Goal: Information Seeking & Learning: Check status

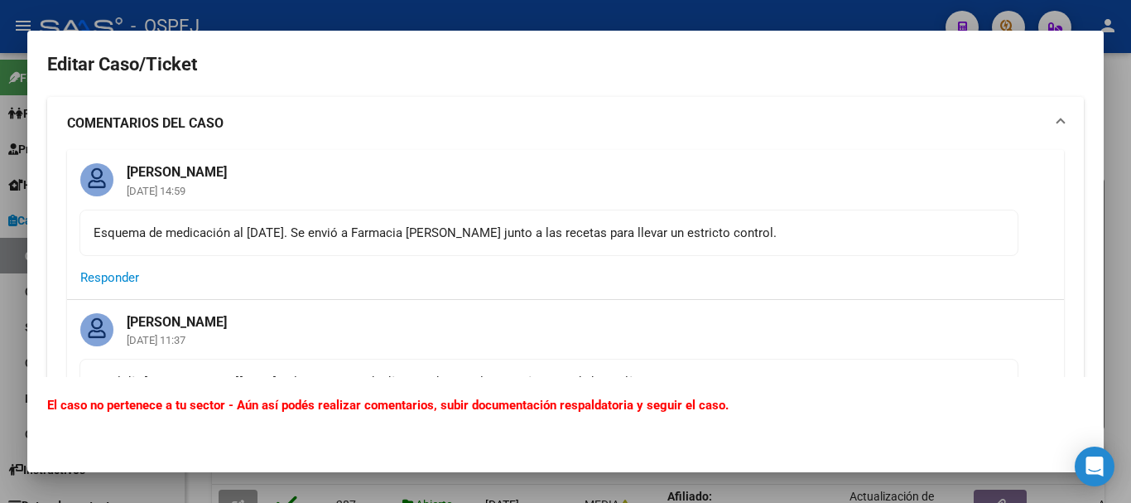
click at [781, 19] on div at bounding box center [565, 251] width 1131 height 503
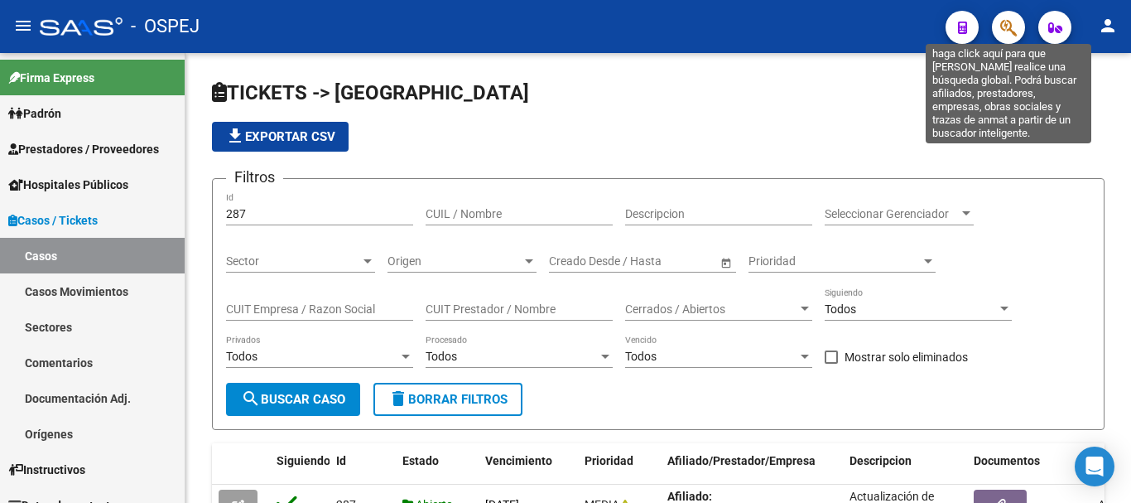
click at [1010, 26] on icon "button" at bounding box center [1009, 27] width 17 height 19
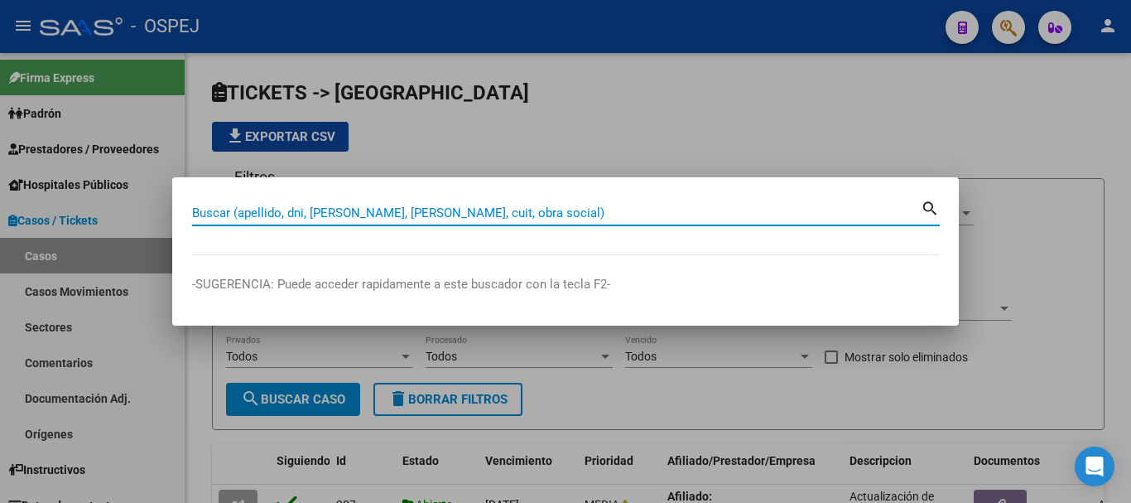
click at [311, 212] on input "Buscar (apellido, dni, [PERSON_NAME], [PERSON_NAME], cuit, obra social)" at bounding box center [556, 212] width 729 height 15
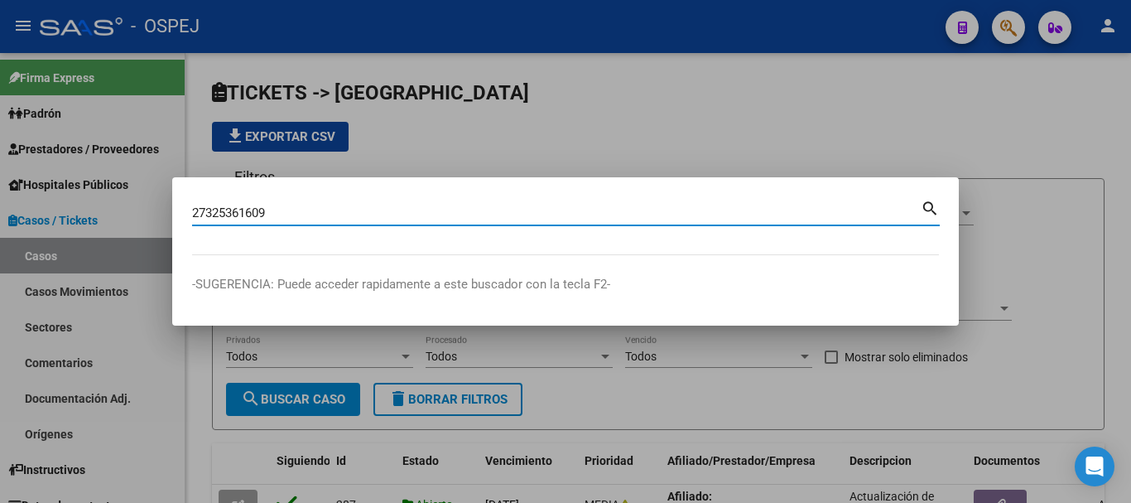
type input "27325361609"
click at [928, 215] on mat-icon "search" at bounding box center [930, 207] width 19 height 20
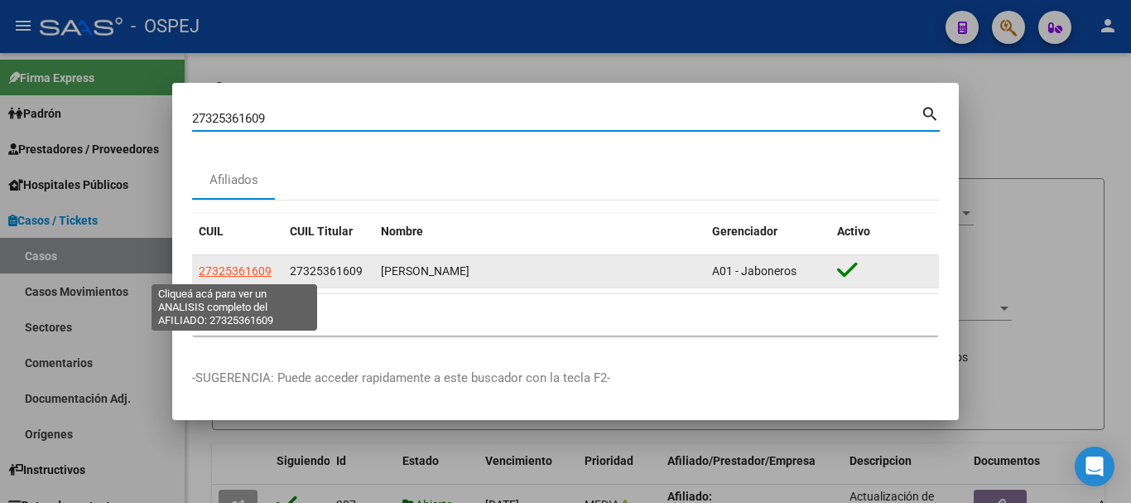
click at [230, 264] on span "27325361609" at bounding box center [235, 270] width 73 height 13
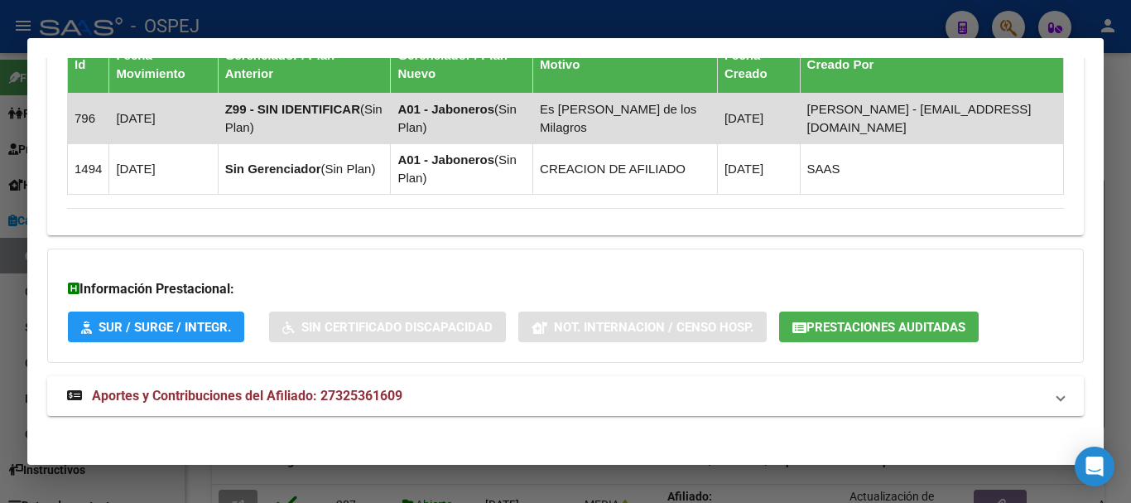
scroll to position [1179, 0]
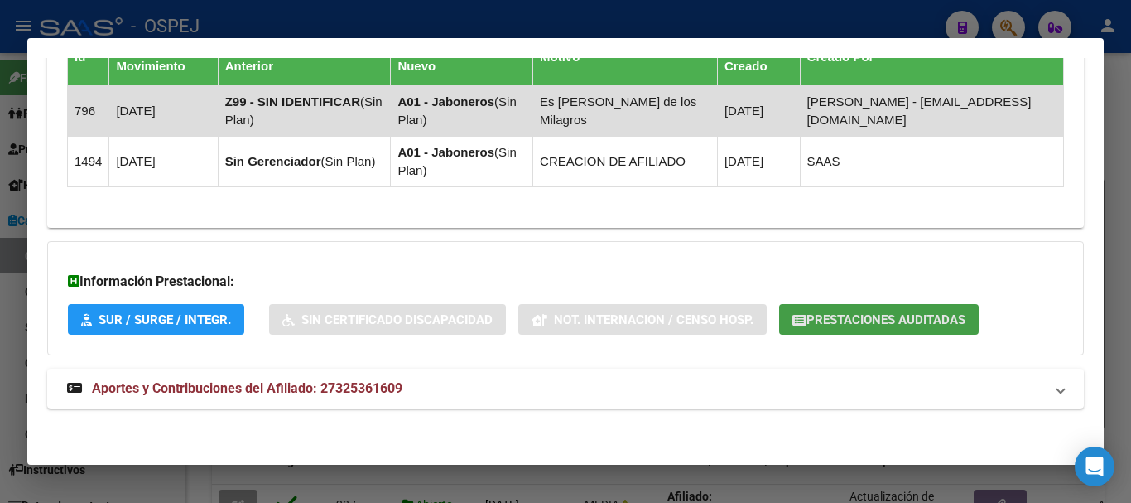
click at [809, 319] on span "Prestaciones Auditadas" at bounding box center [886, 319] width 159 height 15
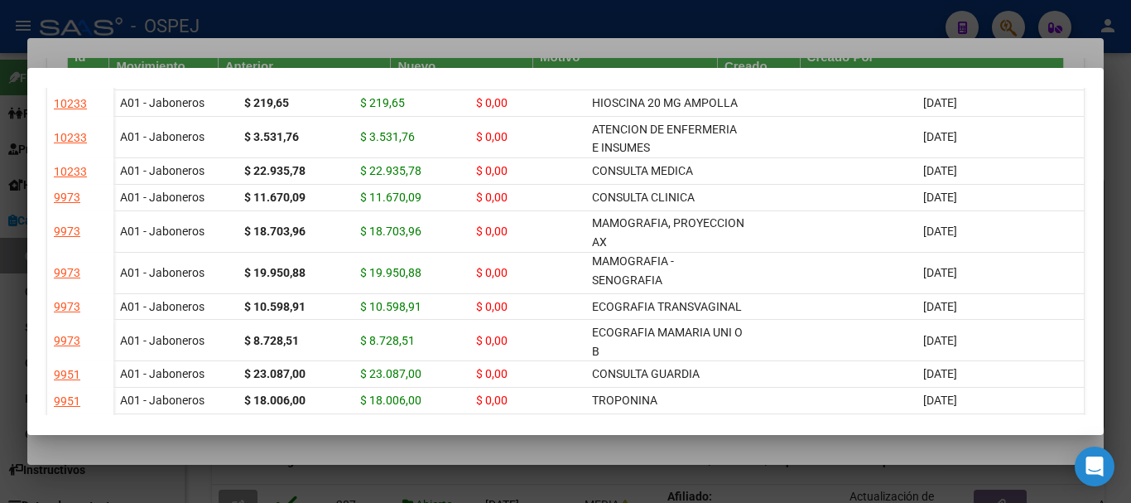
scroll to position [1, 0]
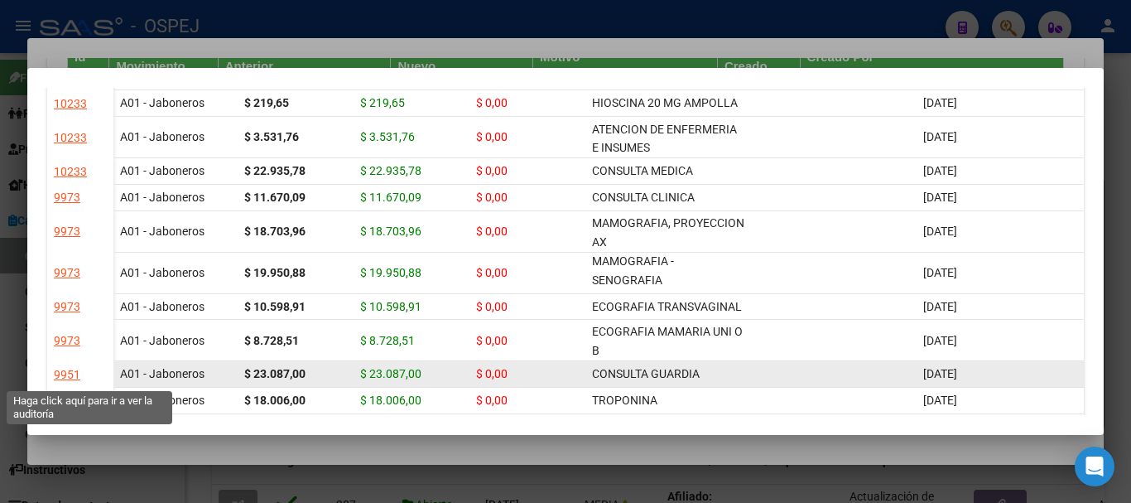
click at [70, 376] on div "9951" at bounding box center [67, 374] width 27 height 19
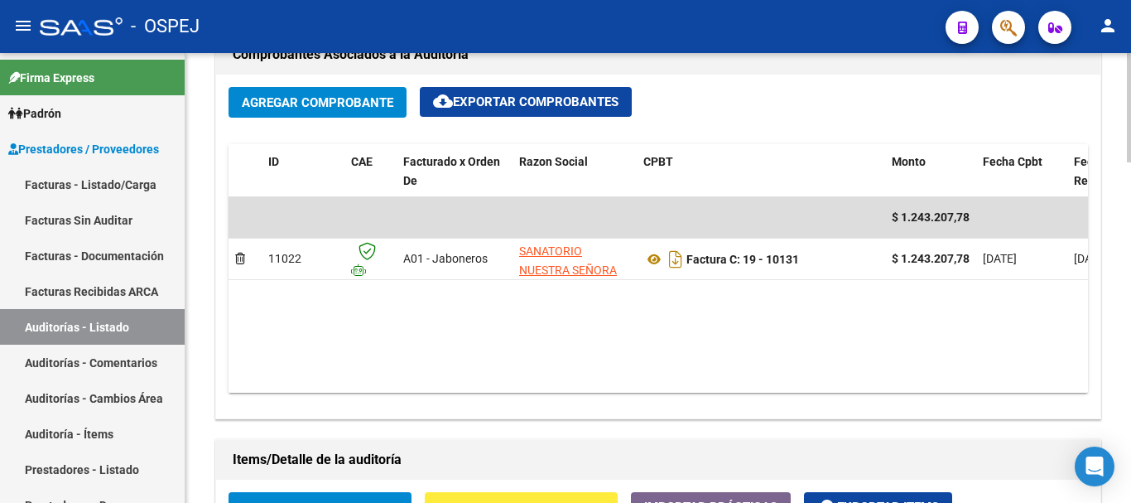
scroll to position [828, 0]
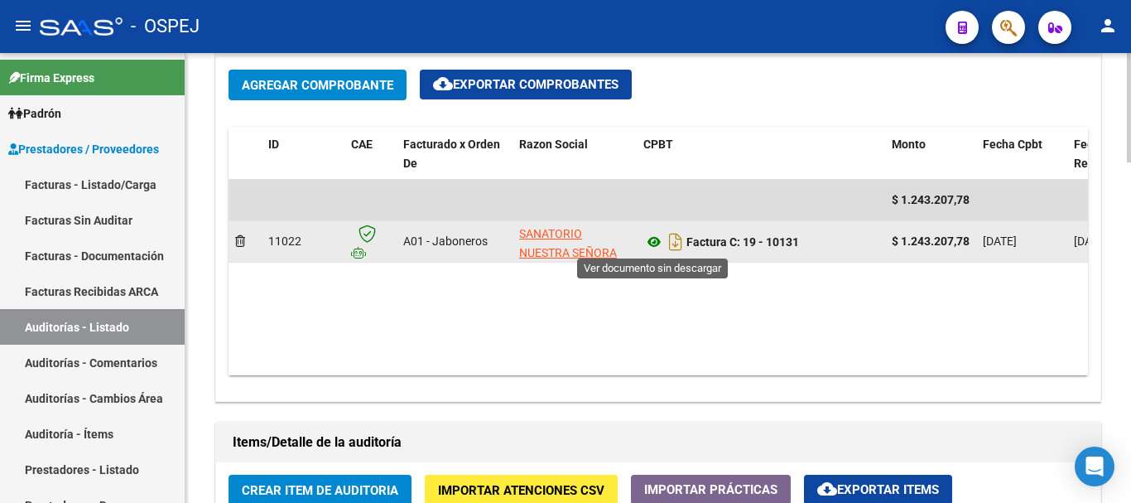
click at [653, 244] on icon at bounding box center [655, 242] width 22 height 20
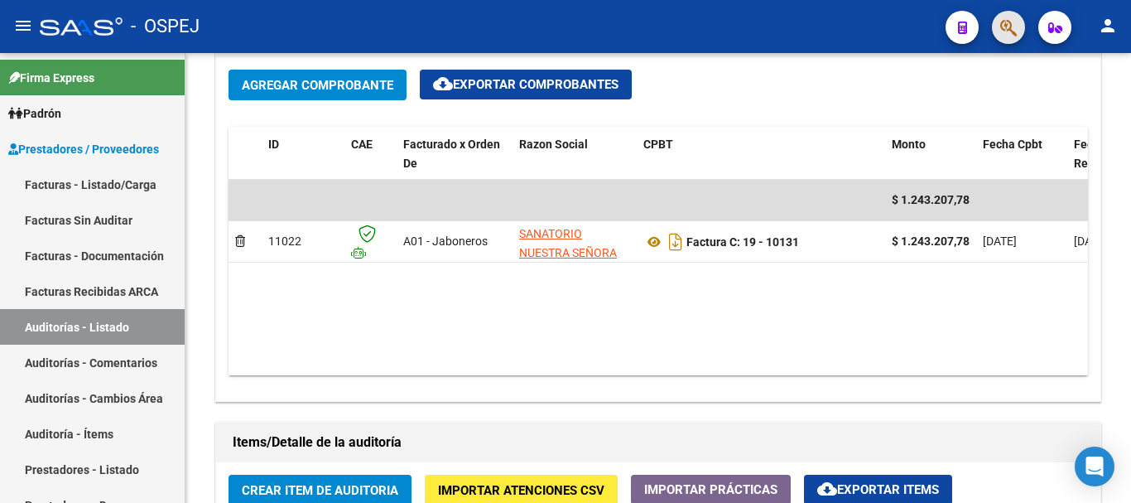
click at [1006, 17] on span "button" at bounding box center [1009, 28] width 17 height 34
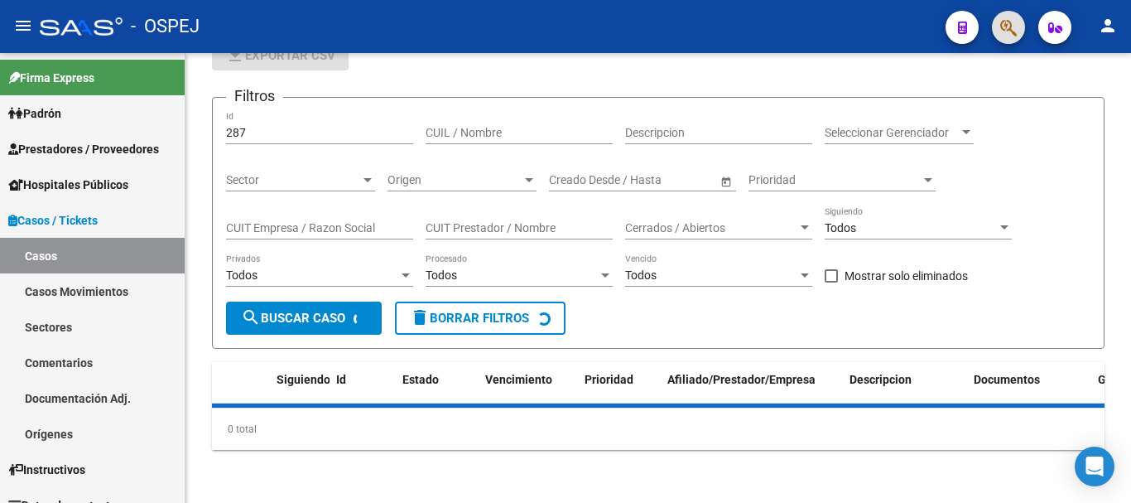
scroll to position [137, 0]
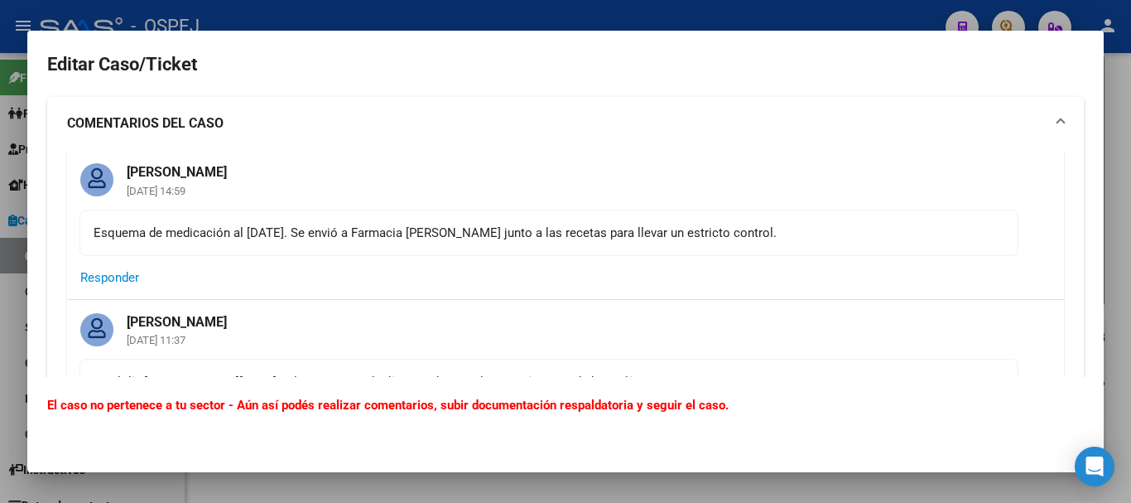
click at [874, 14] on div at bounding box center [565, 251] width 1131 height 503
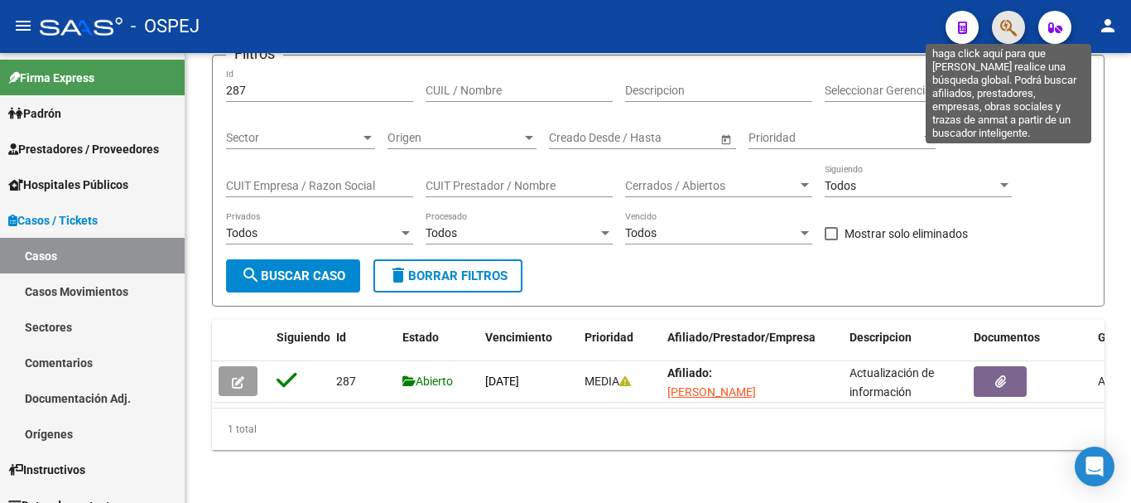
click at [1014, 28] on icon "button" at bounding box center [1009, 27] width 17 height 19
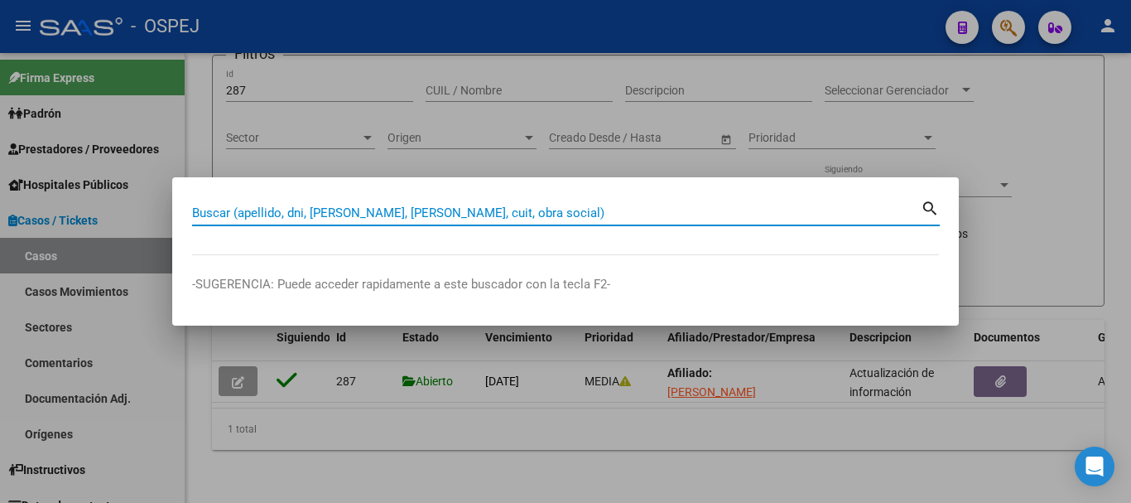
click at [389, 209] on input "Buscar (apellido, dni, [PERSON_NAME], [PERSON_NAME], cuit, obra social)" at bounding box center [556, 212] width 729 height 15
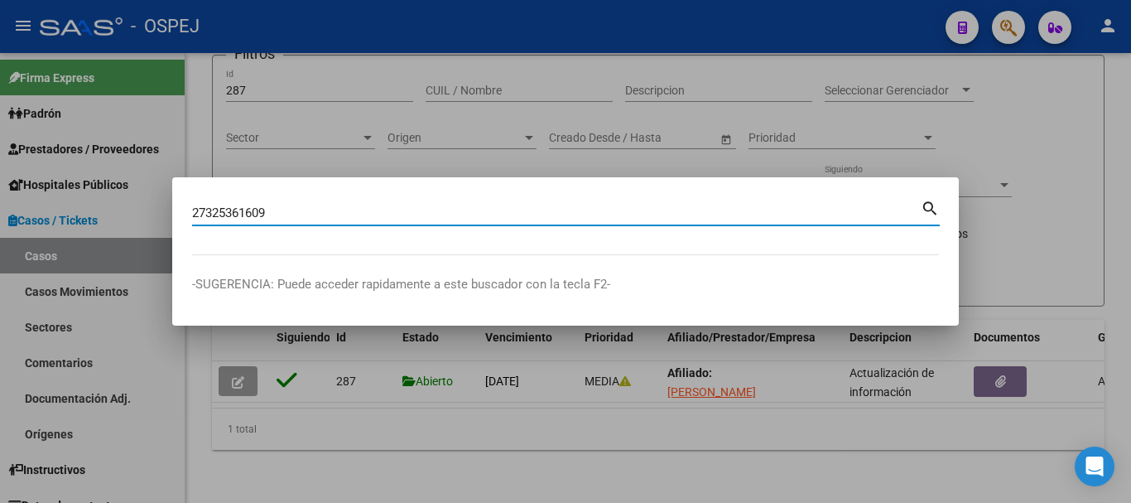
type input "27325361609"
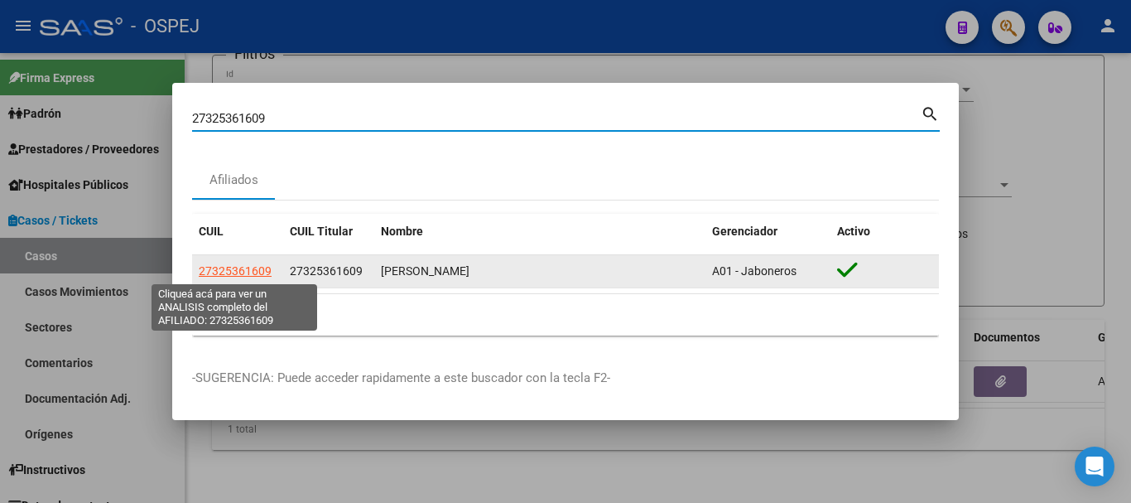
click at [242, 270] on span "27325361609" at bounding box center [235, 270] width 73 height 13
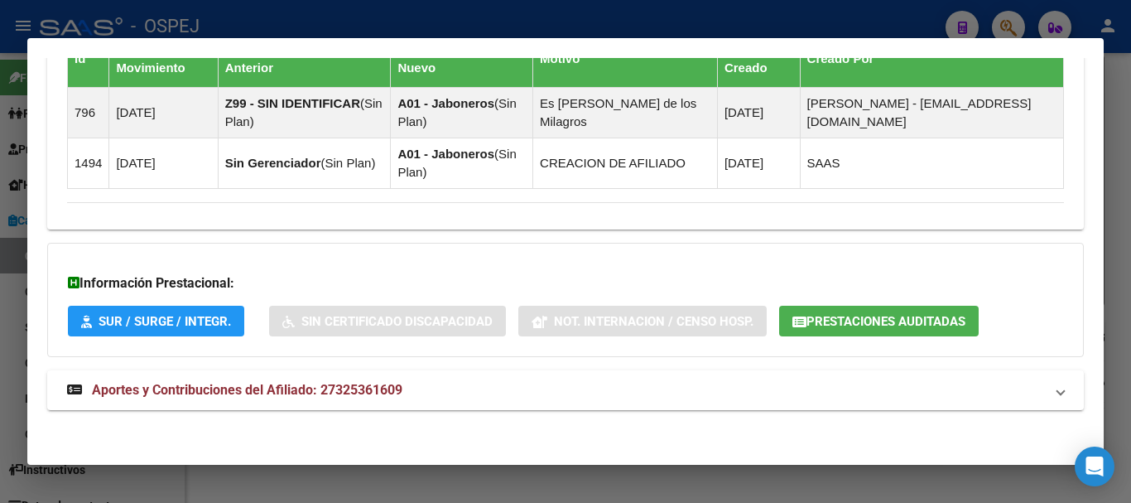
scroll to position [1179, 0]
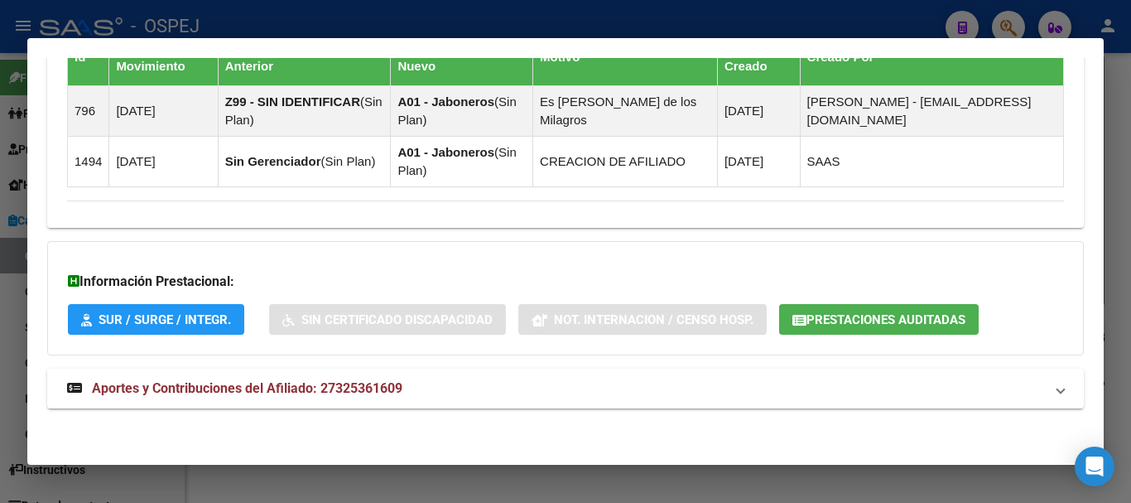
click at [913, 316] on span "Prestaciones Auditadas" at bounding box center [886, 319] width 159 height 15
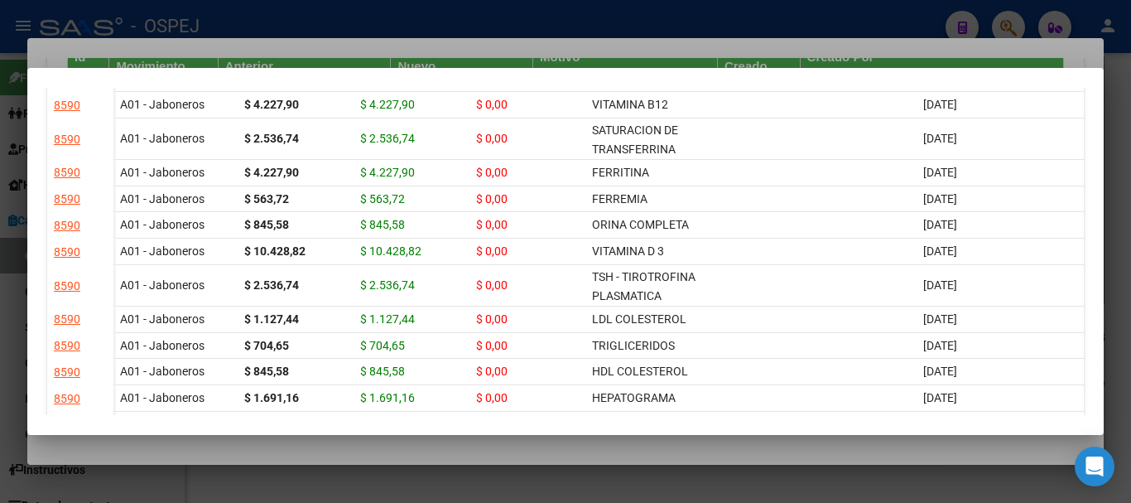
scroll to position [882, 0]
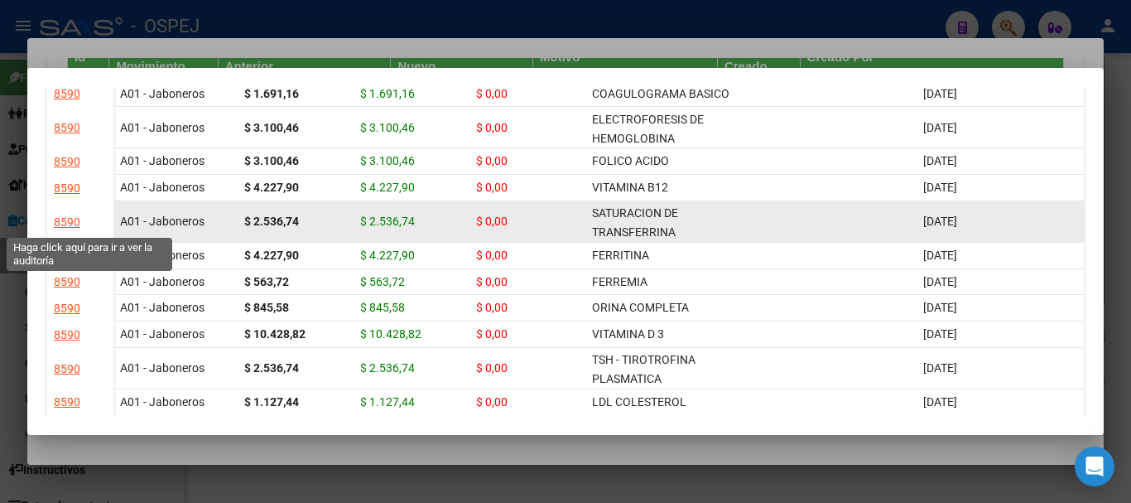
click at [71, 223] on div "8590" at bounding box center [67, 222] width 27 height 19
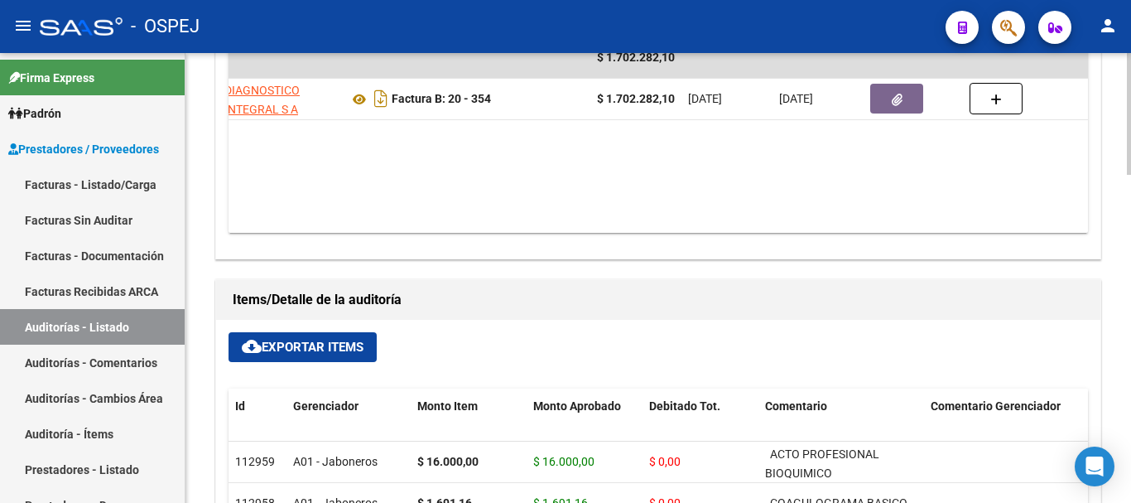
scroll to position [0, 307]
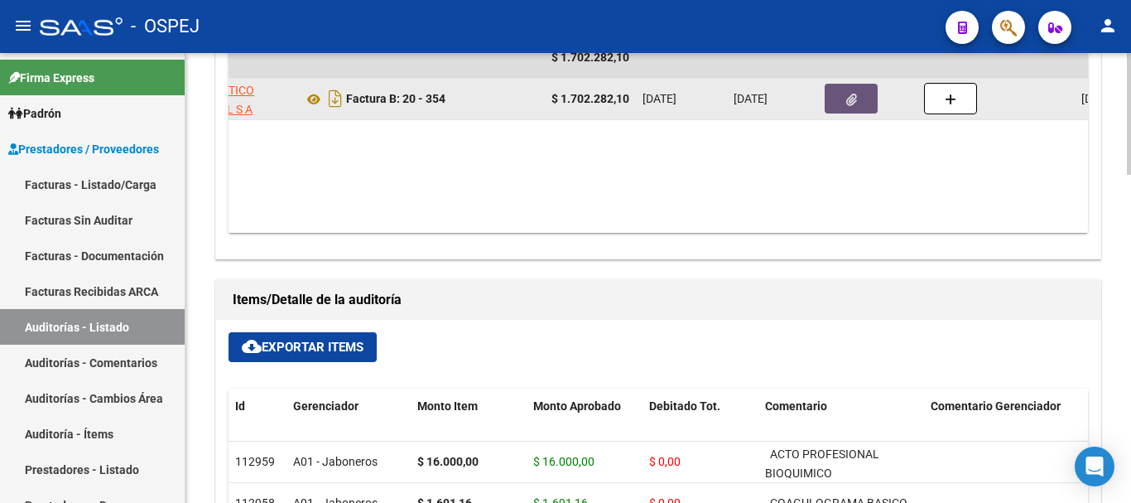
click at [851, 99] on icon "button" at bounding box center [851, 100] width 11 height 12
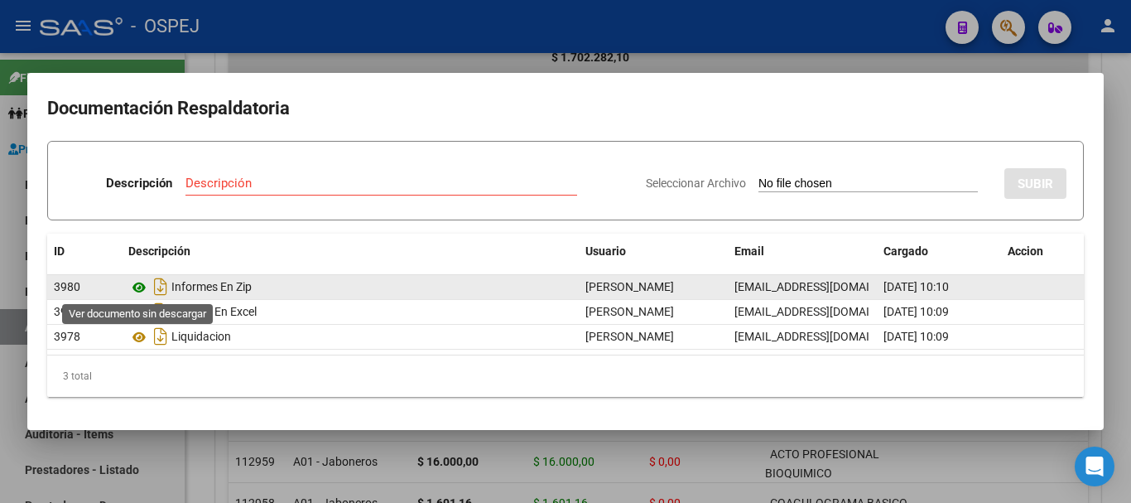
click at [133, 286] on icon at bounding box center [139, 287] width 22 height 20
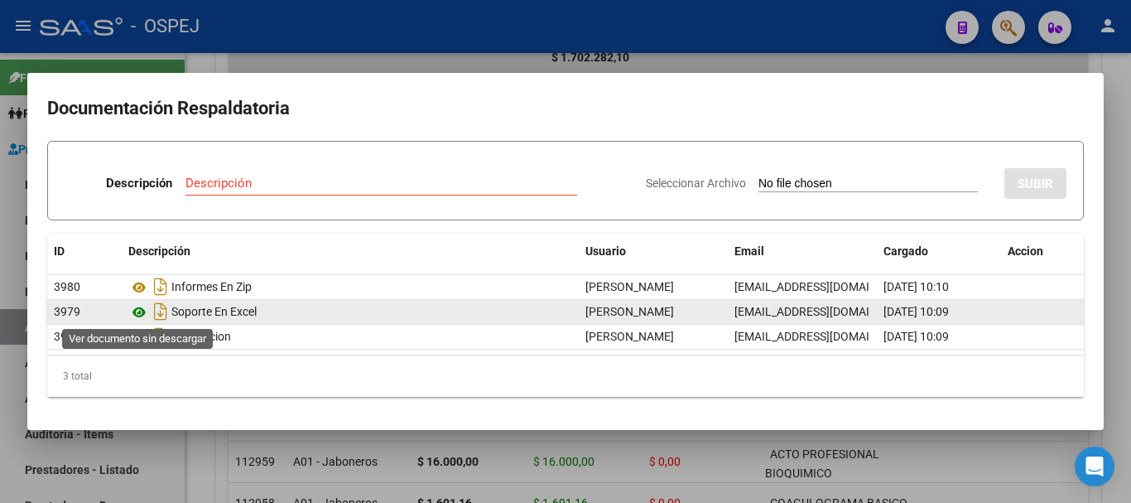
click at [137, 317] on icon at bounding box center [139, 312] width 22 height 20
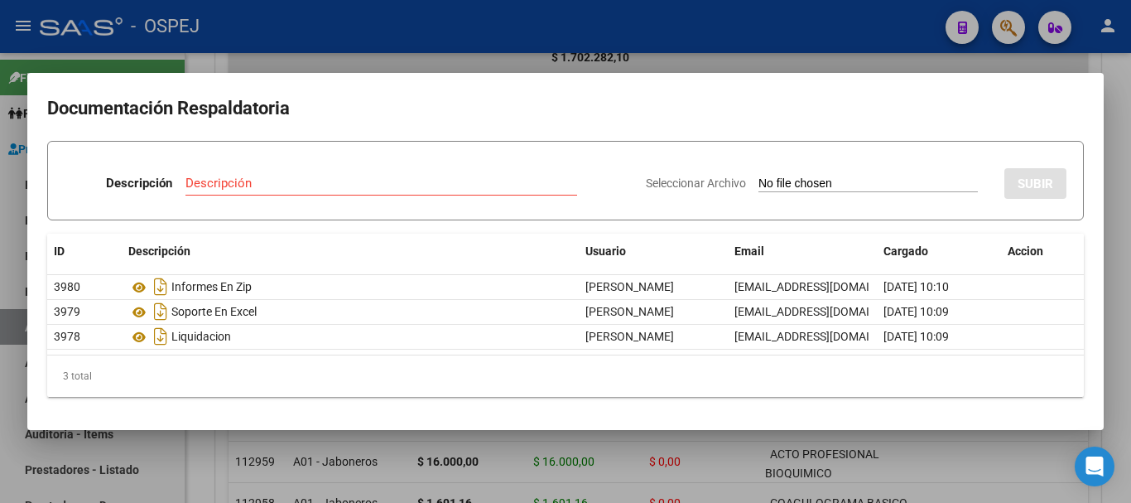
click at [771, 30] on div at bounding box center [565, 251] width 1131 height 503
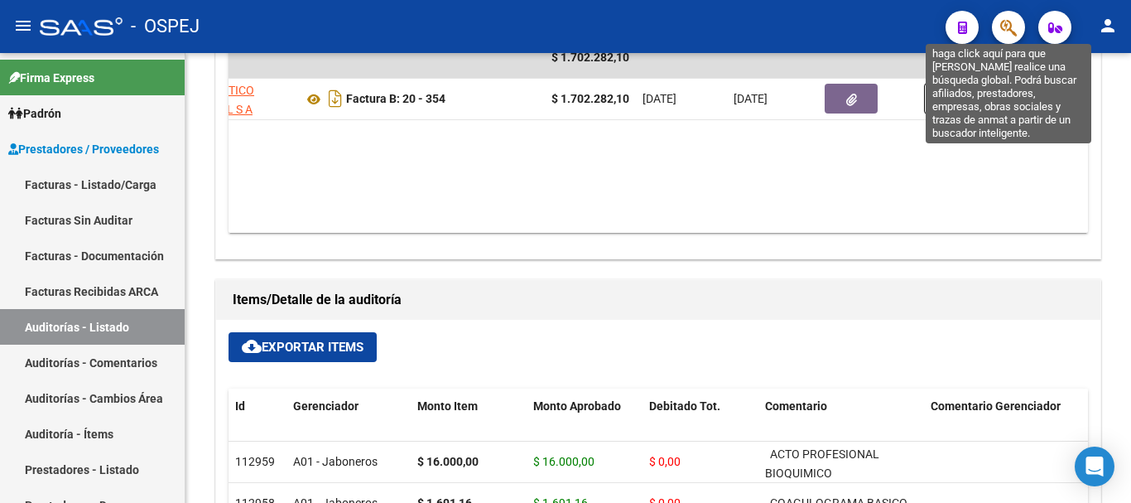
click at [1011, 32] on icon "button" at bounding box center [1009, 27] width 17 height 19
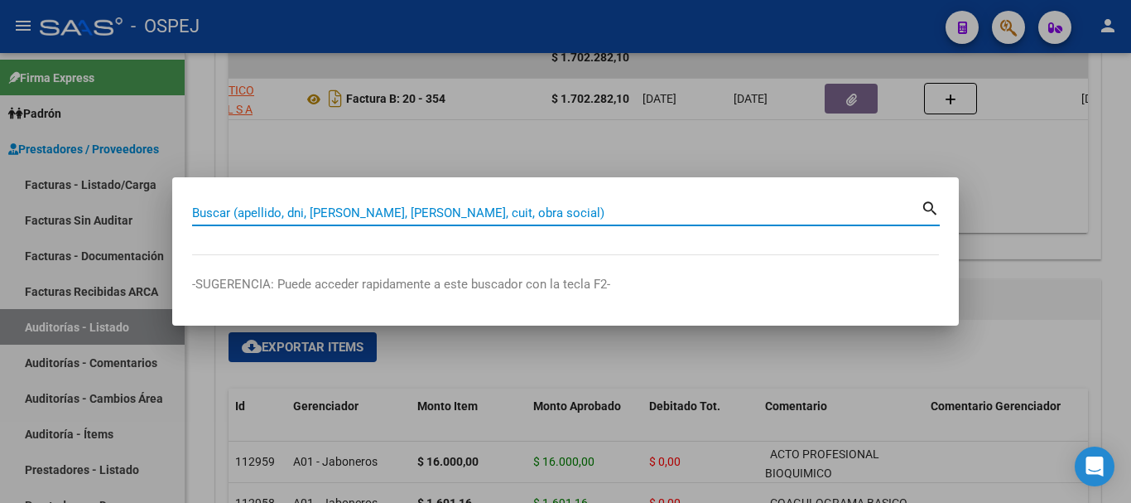
click at [362, 211] on input "Buscar (apellido, dni, [PERSON_NAME], [PERSON_NAME], cuit, obra social)" at bounding box center [556, 212] width 729 height 15
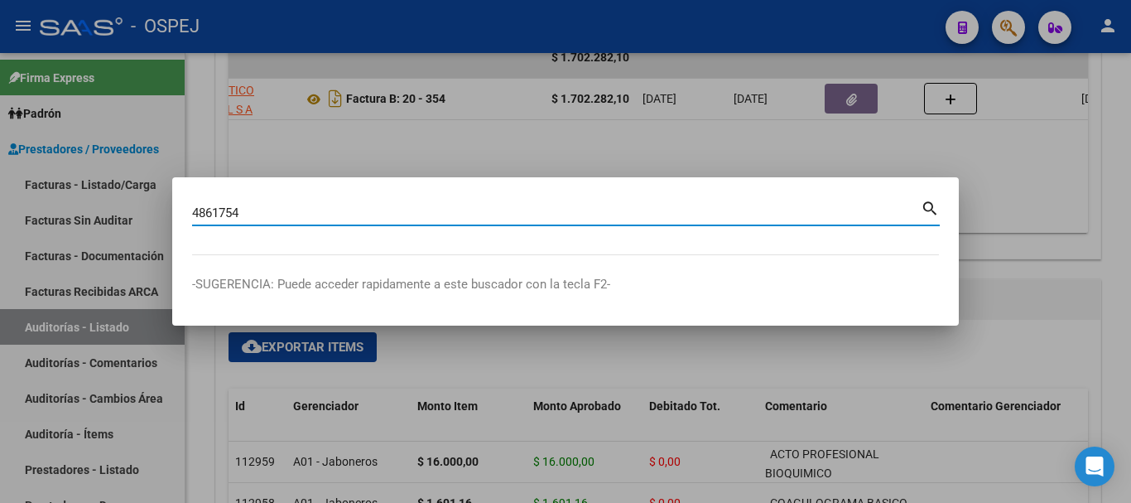
type input "4861754"
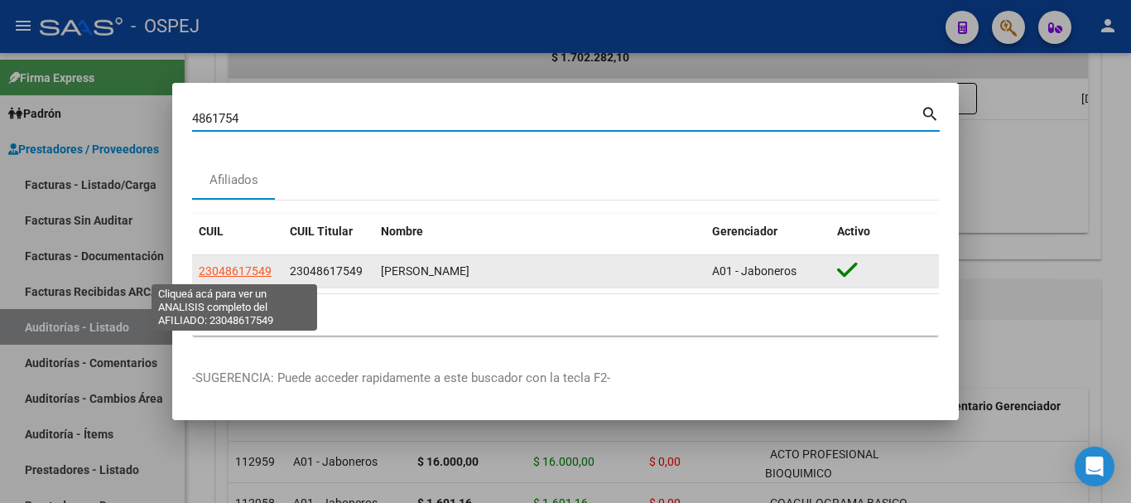
click at [227, 268] on span "23048617549" at bounding box center [235, 270] width 73 height 13
type textarea "23048617549"
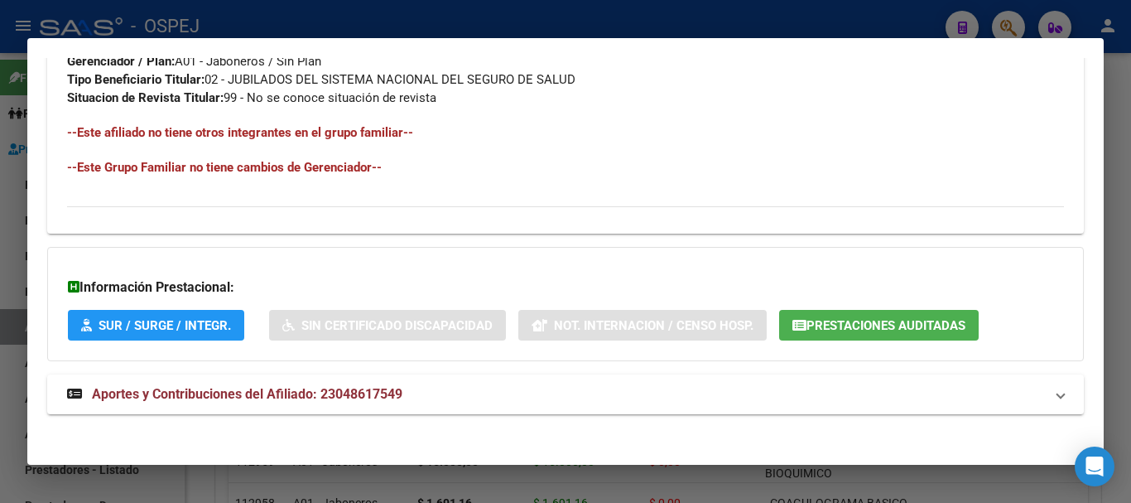
scroll to position [834, 0]
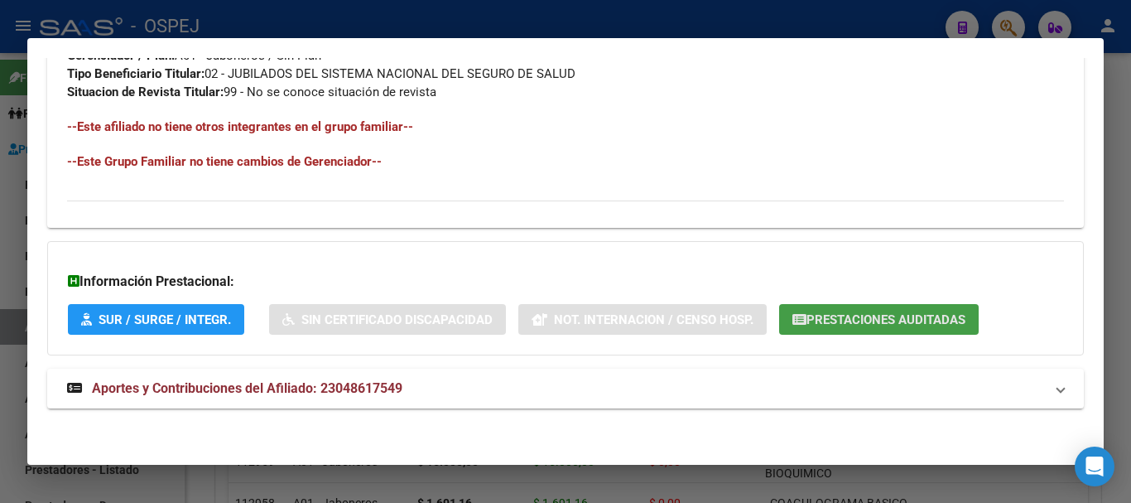
click at [856, 319] on span "Prestaciones Auditadas" at bounding box center [886, 319] width 159 height 15
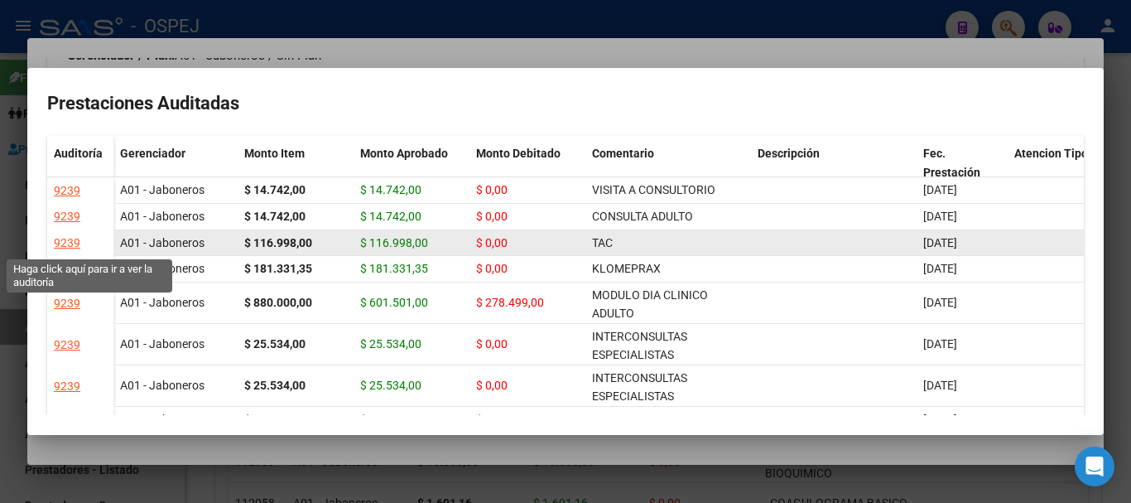
click at [63, 242] on div "9239" at bounding box center [67, 243] width 27 height 19
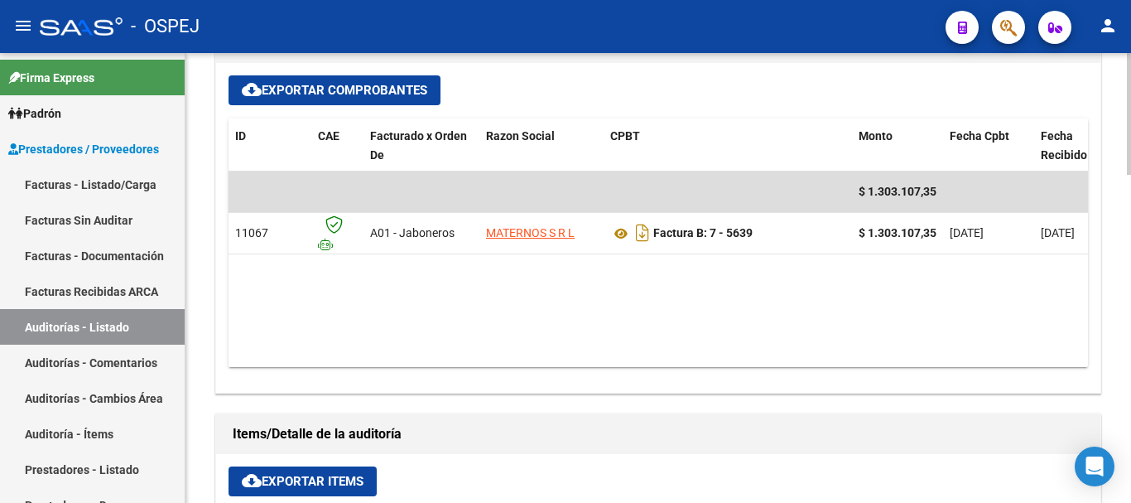
scroll to position [663, 0]
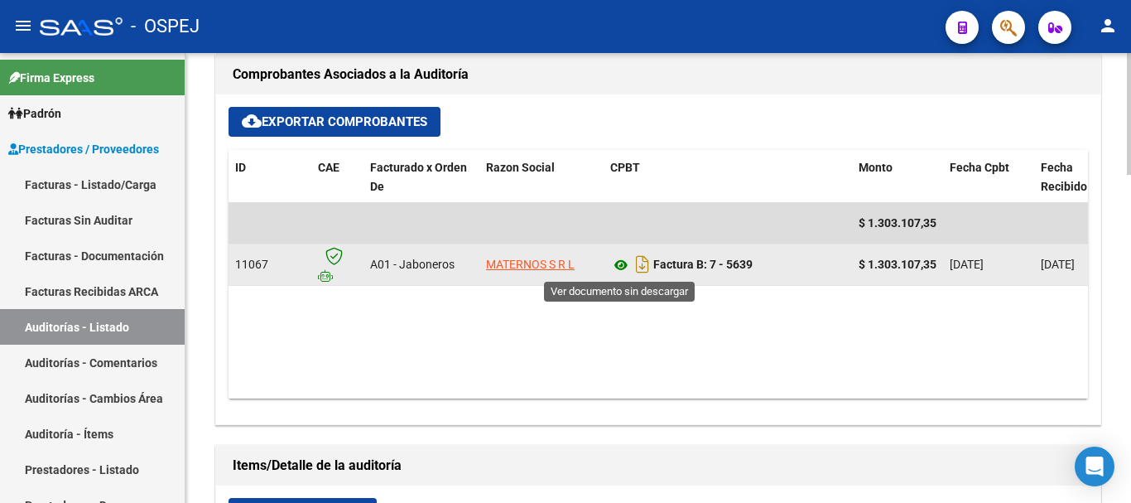
click at [615, 263] on icon at bounding box center [621, 265] width 22 height 20
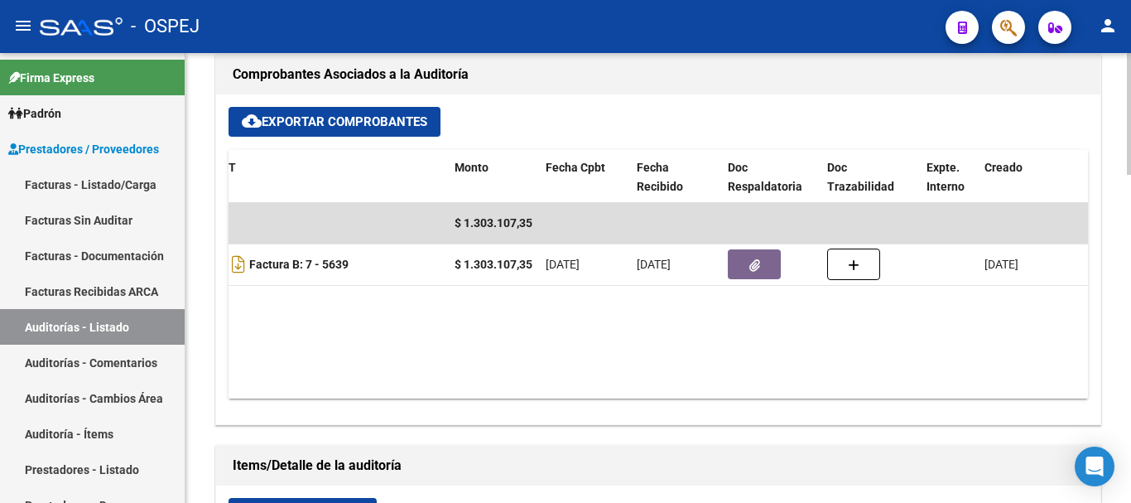
scroll to position [0, 406]
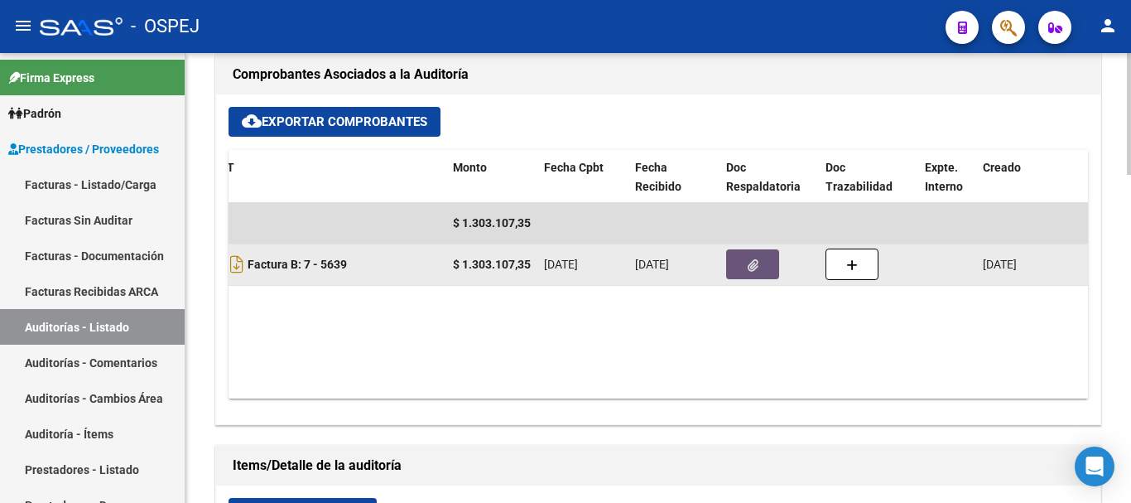
click at [753, 259] on icon "button" at bounding box center [753, 265] width 11 height 12
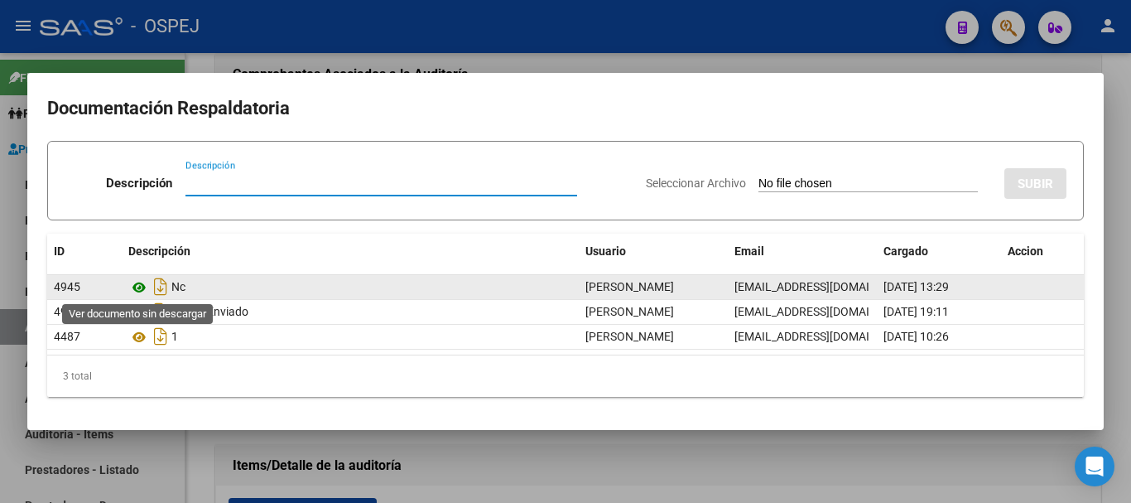
click at [136, 290] on icon at bounding box center [139, 287] width 22 height 20
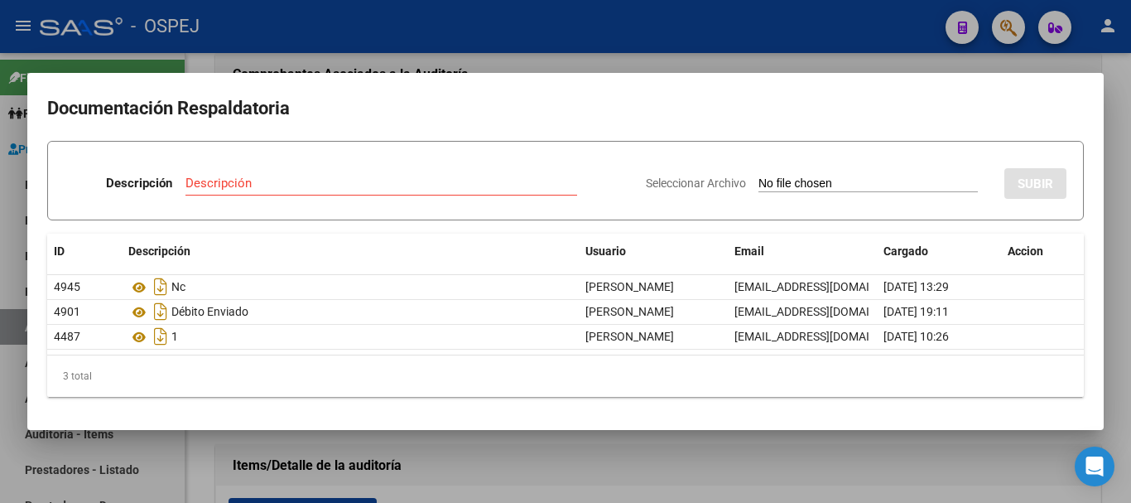
click at [358, 40] on div at bounding box center [565, 251] width 1131 height 503
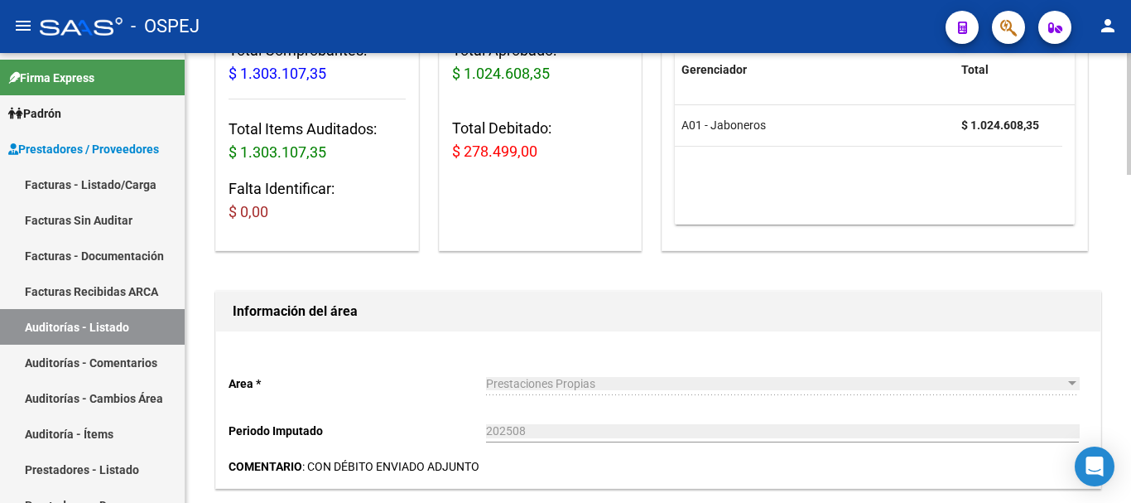
scroll to position [0, 0]
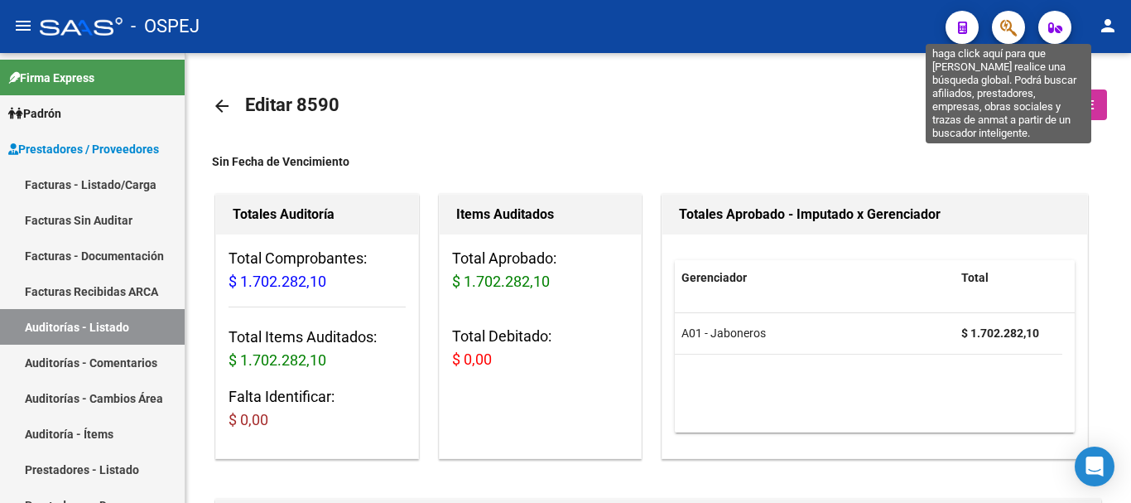
click at [1016, 31] on icon "button" at bounding box center [1009, 27] width 17 height 19
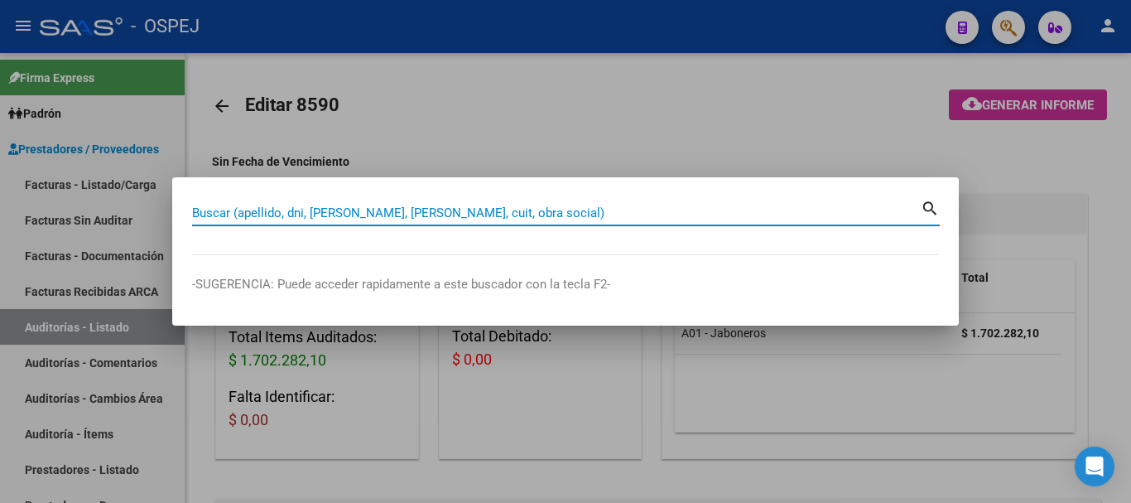
click at [250, 210] on input "Buscar (apellido, dni, [PERSON_NAME], [PERSON_NAME], cuit, obra social)" at bounding box center [556, 212] width 729 height 15
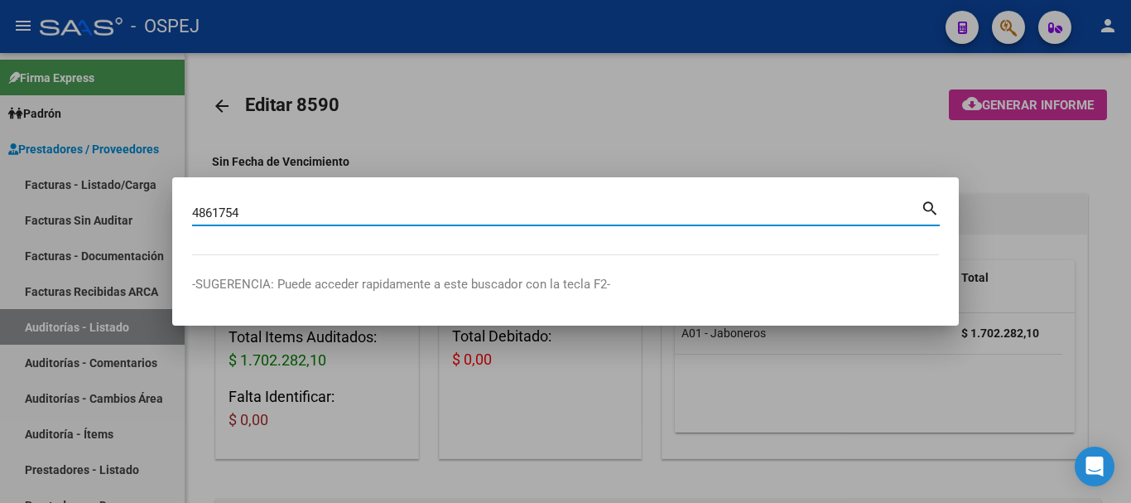
type input "4861754"
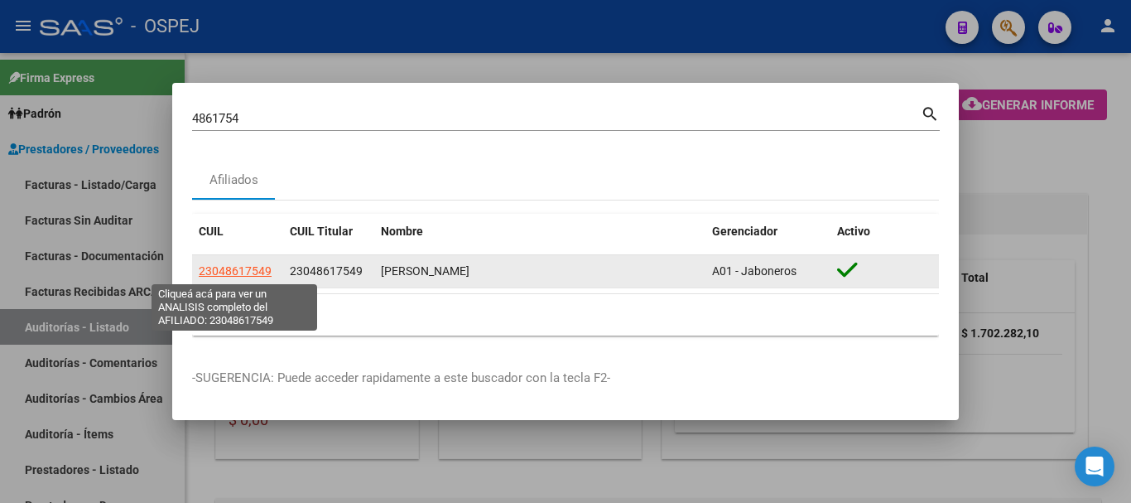
click at [259, 265] on span "23048617549" at bounding box center [235, 270] width 73 height 13
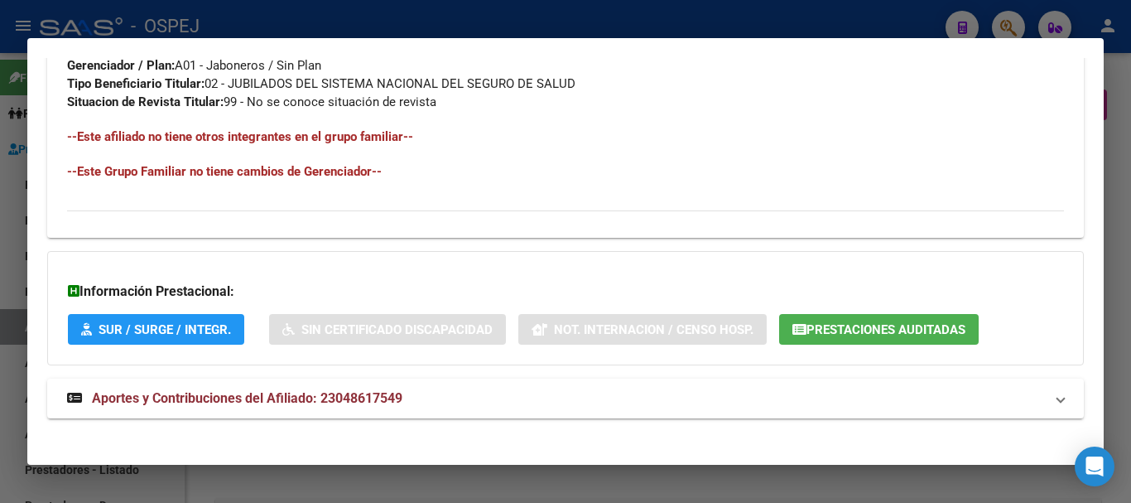
scroll to position [834, 0]
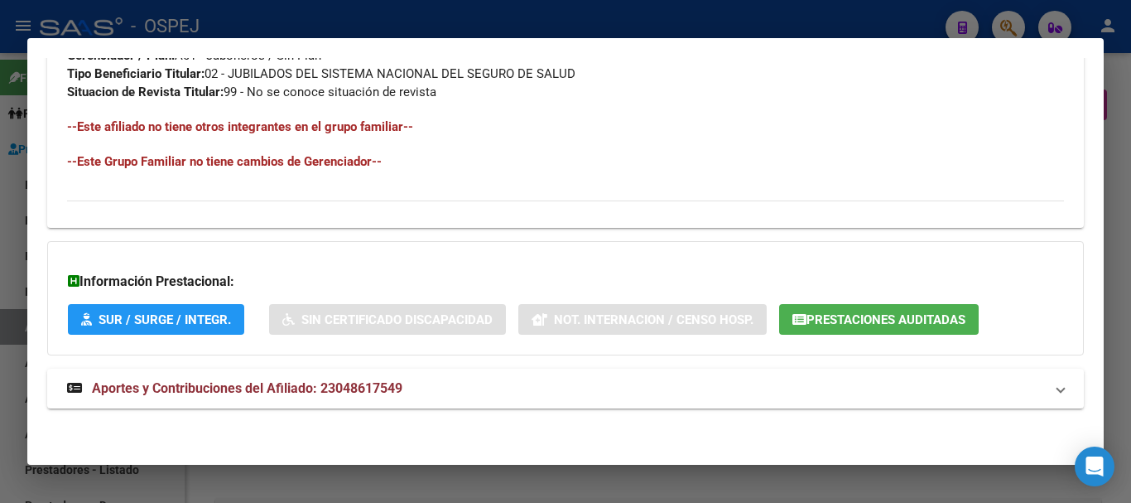
click at [884, 320] on span "Prestaciones Auditadas" at bounding box center [886, 319] width 159 height 15
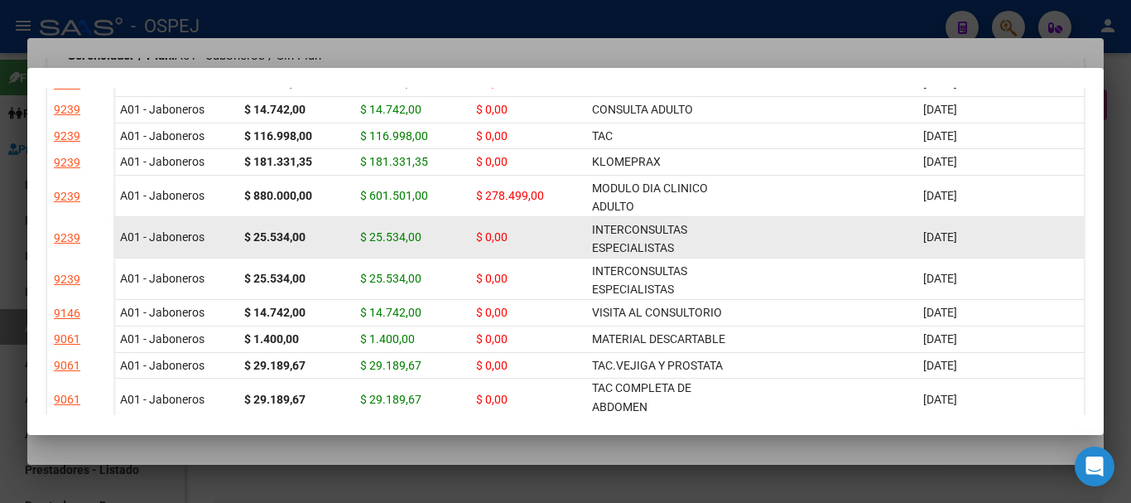
scroll to position [0, 0]
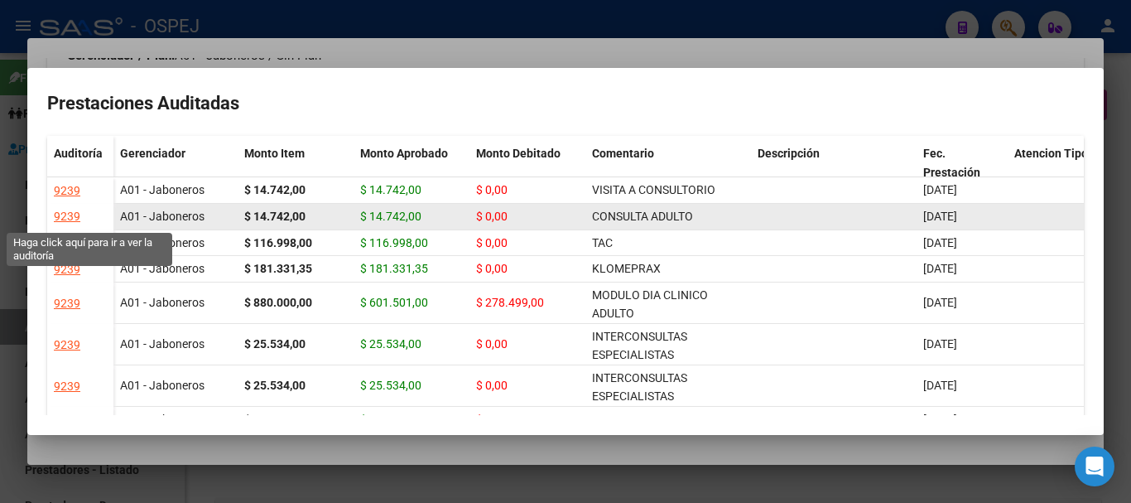
click at [63, 210] on div "9239" at bounding box center [67, 216] width 27 height 19
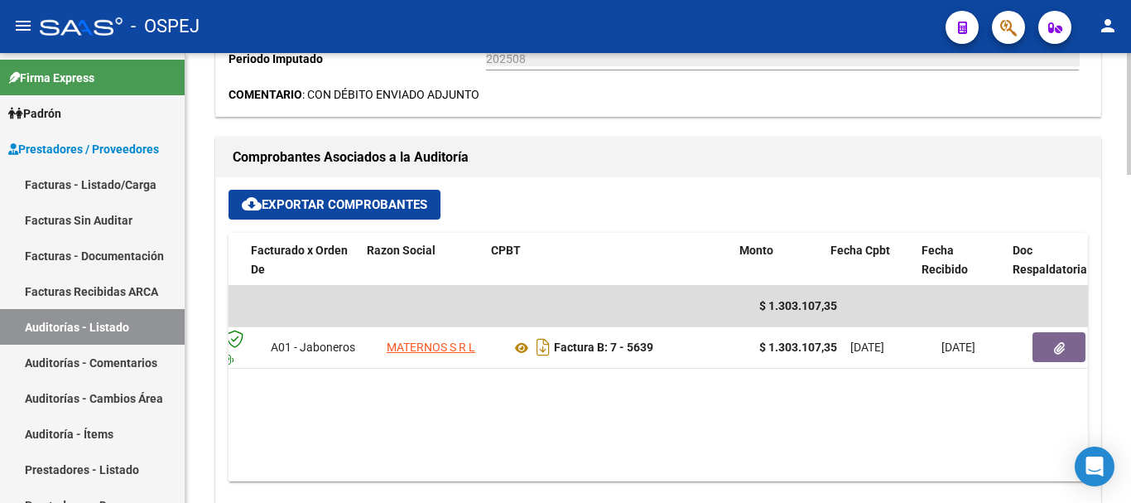
scroll to position [0, 217]
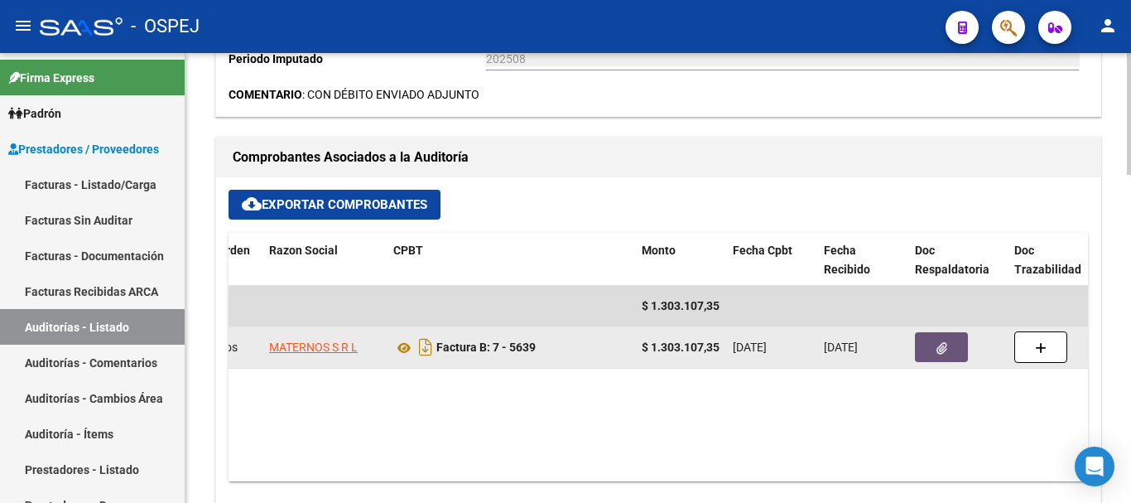
click at [942, 343] on icon "button" at bounding box center [942, 348] width 11 height 12
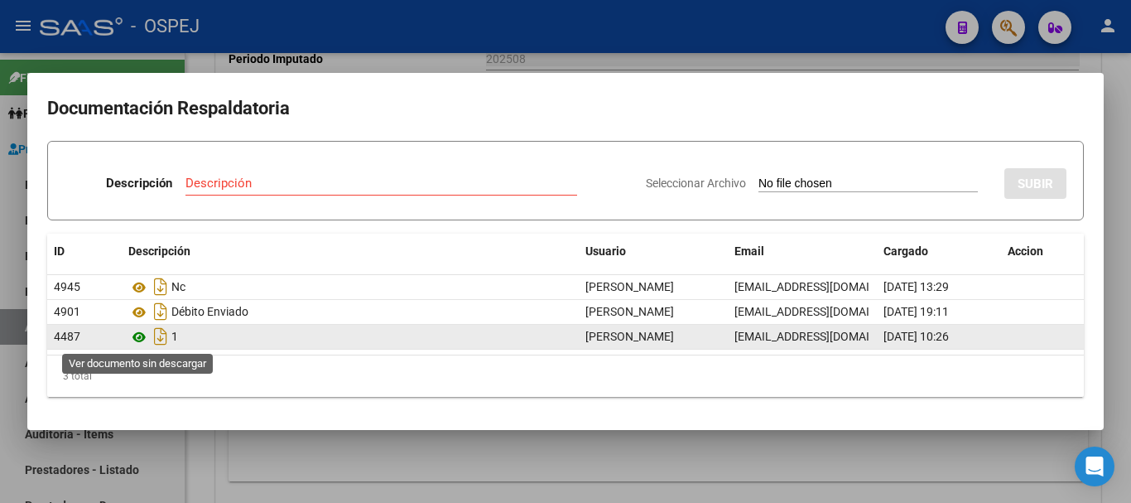
click at [133, 334] on icon at bounding box center [139, 337] width 22 height 20
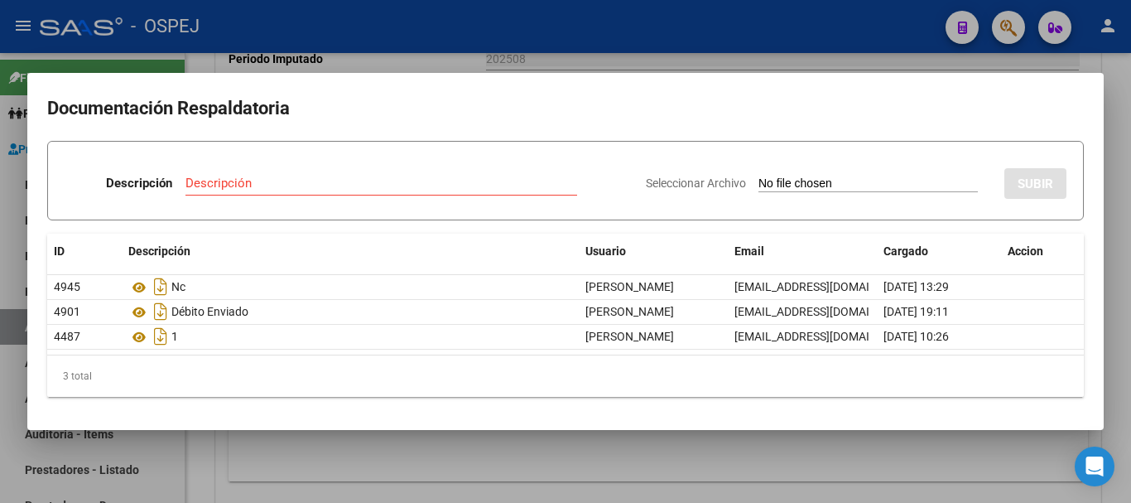
click at [880, 35] on div at bounding box center [565, 251] width 1131 height 503
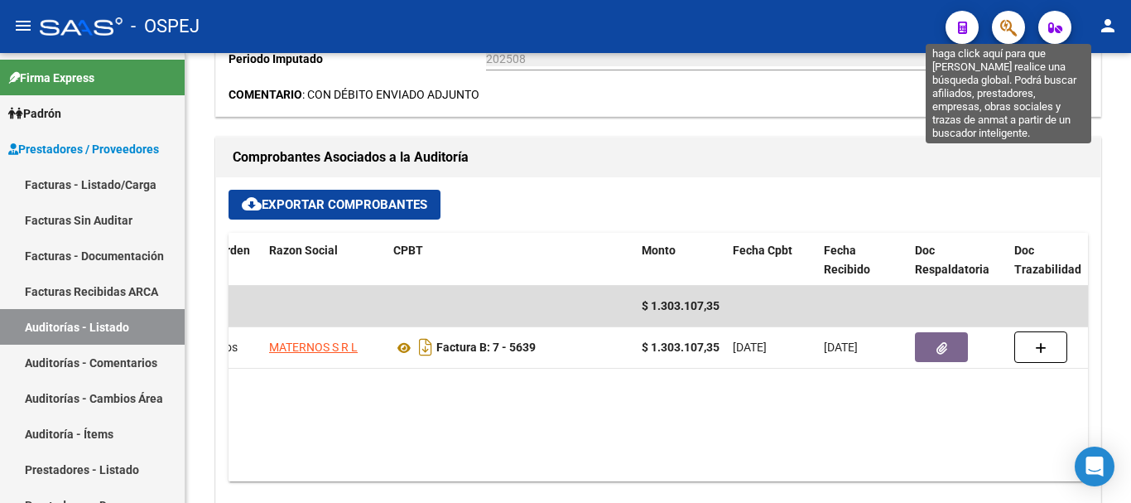
click at [1005, 25] on icon "button" at bounding box center [1009, 27] width 17 height 19
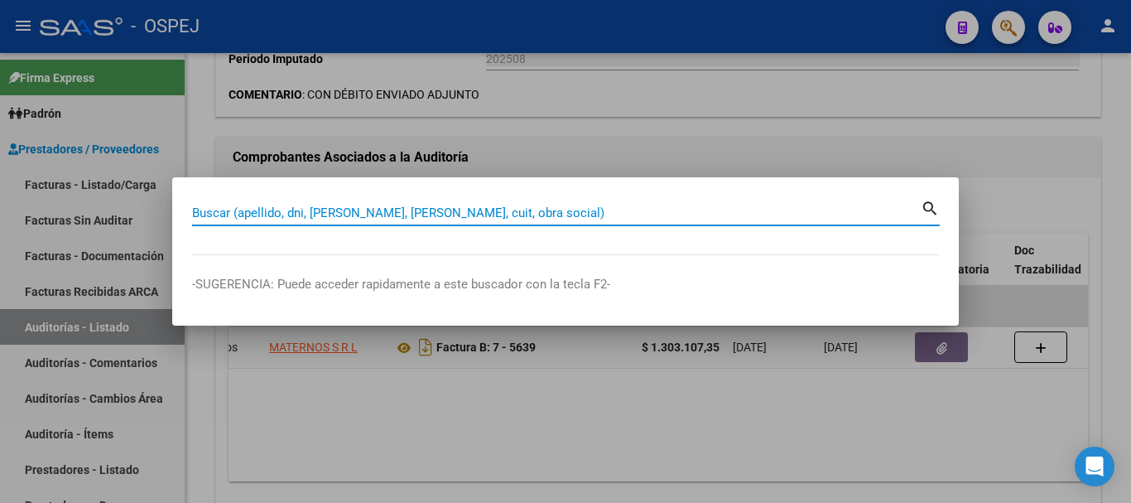
paste input "23205043659"
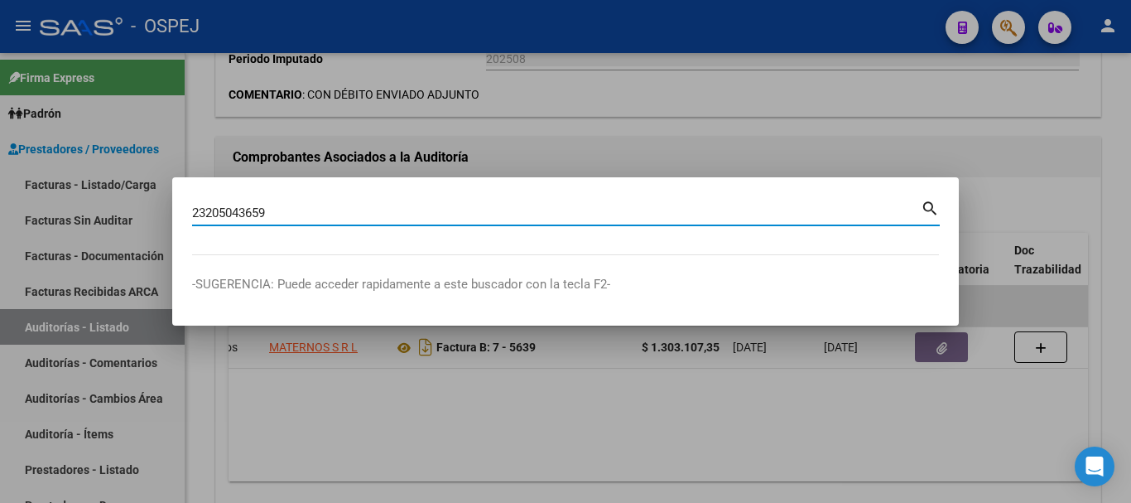
type input "23205043659"
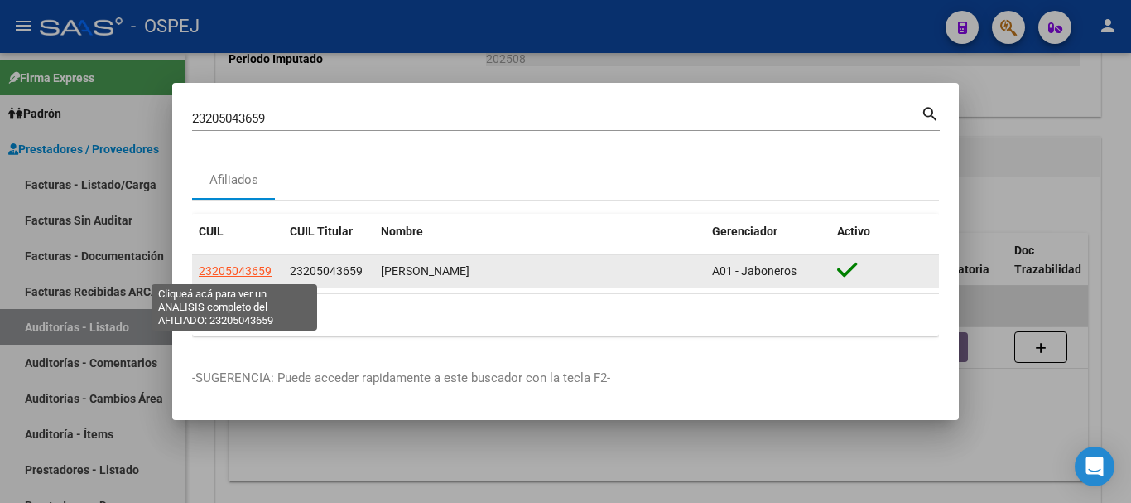
click at [248, 269] on span "23205043659" at bounding box center [235, 270] width 73 height 13
type textarea "23205043659"
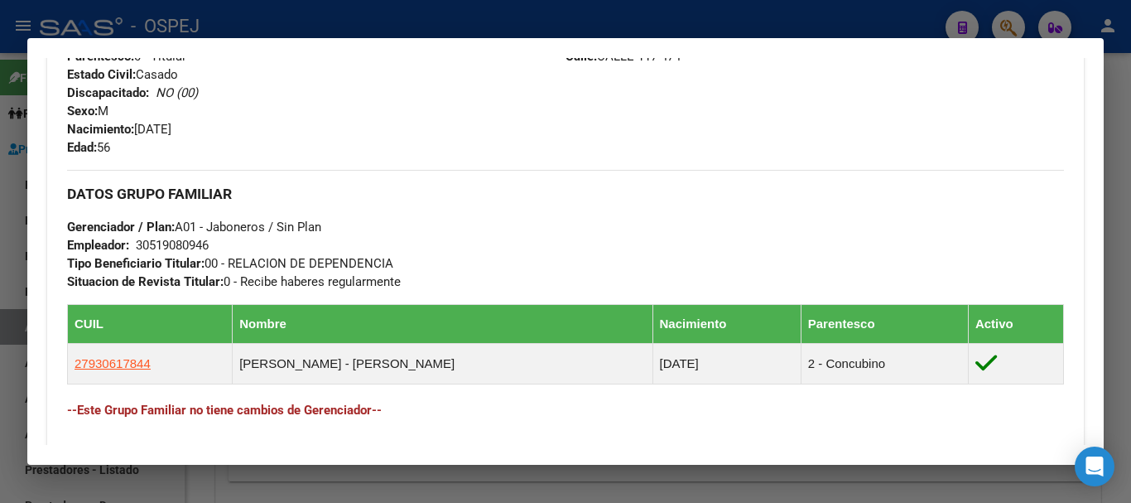
scroll to position [911, 0]
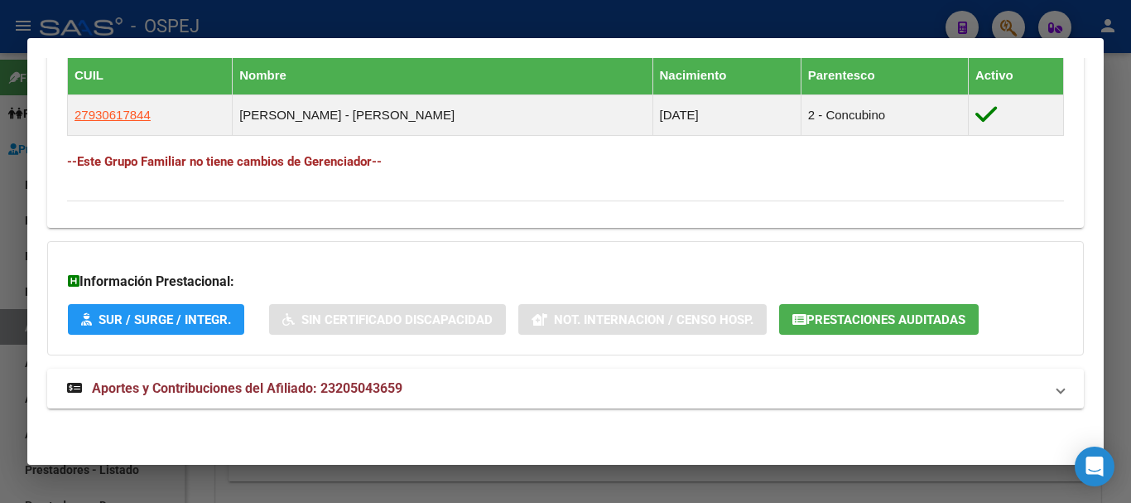
click at [904, 328] on button "Prestaciones Auditadas" at bounding box center [879, 319] width 200 height 31
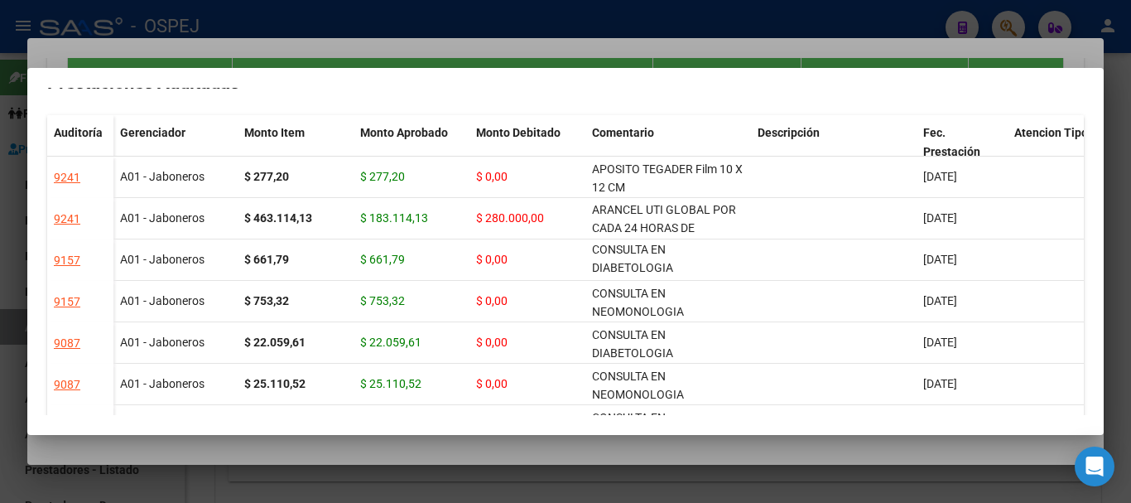
scroll to position [0, 0]
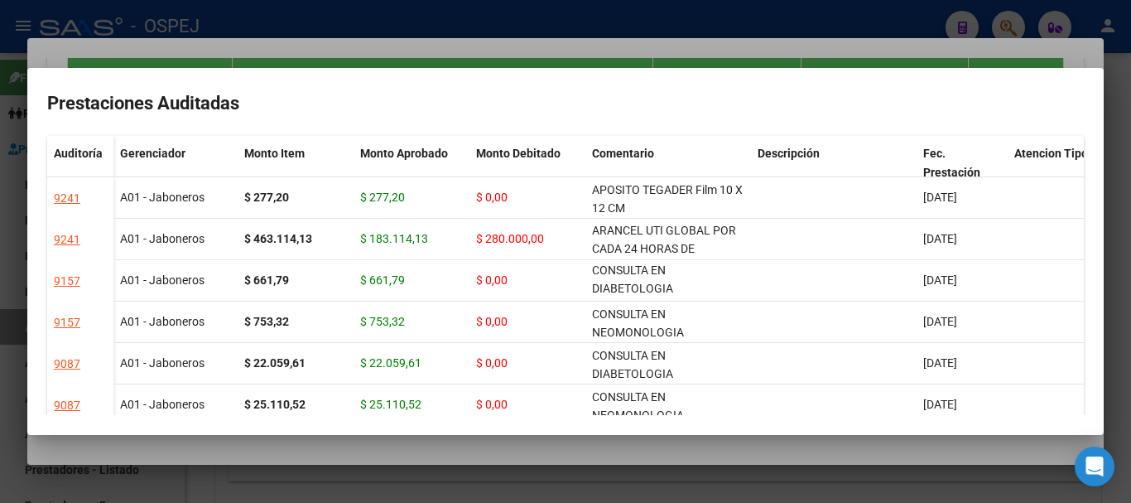
click at [779, 7] on div at bounding box center [565, 251] width 1131 height 503
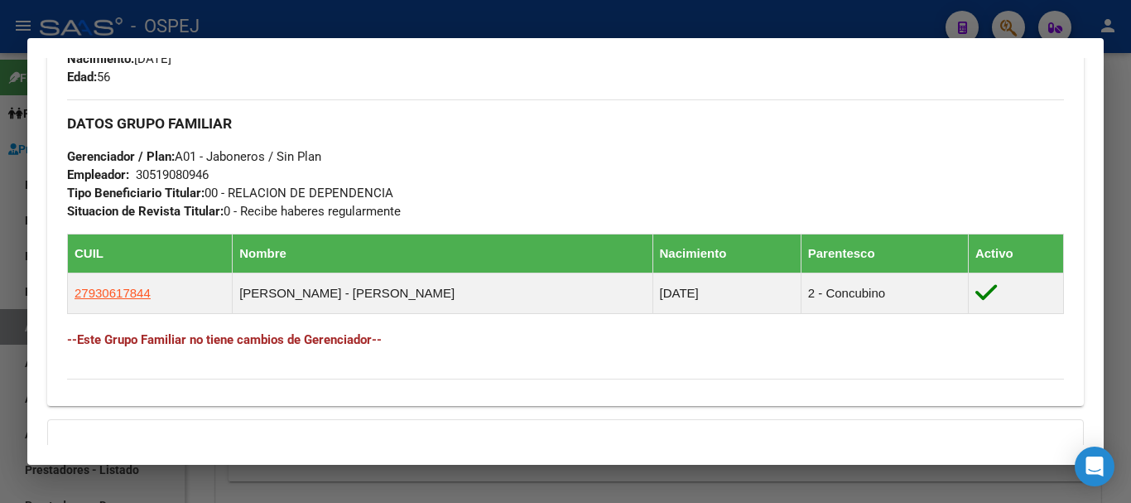
scroll to position [828, 0]
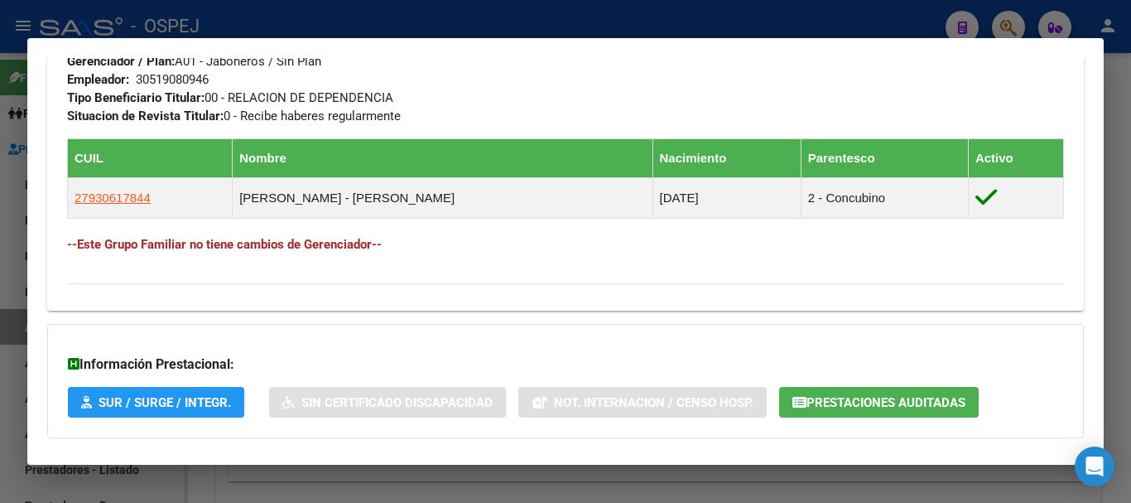
click at [601, 22] on div at bounding box center [565, 251] width 1131 height 503
